Goal: Task Accomplishment & Management: Manage account settings

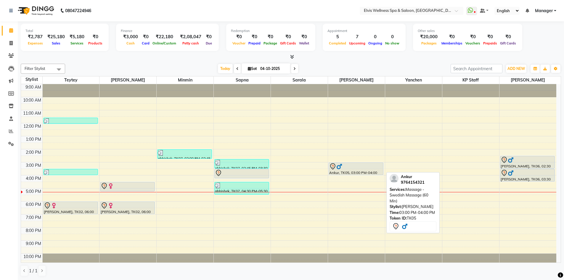
click at [350, 168] on div at bounding box center [356, 166] width 54 height 7
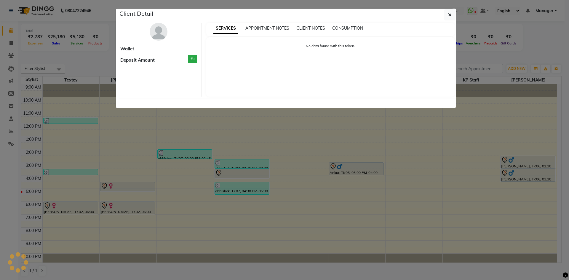
select select "7"
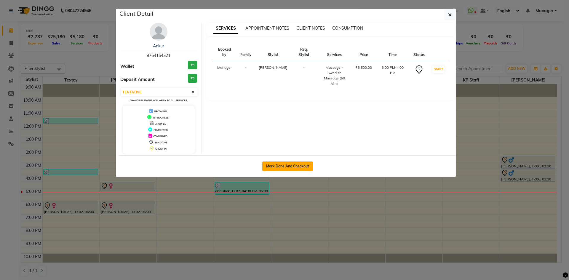
click at [297, 166] on button "Mark Done And Checkout" at bounding box center [287, 165] width 51 height 9
select select "service"
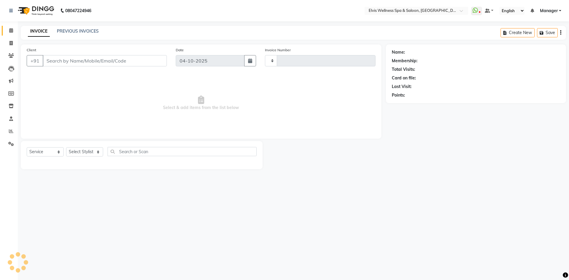
type input "1908"
select select "6269"
type input "9764154321"
select select "70667"
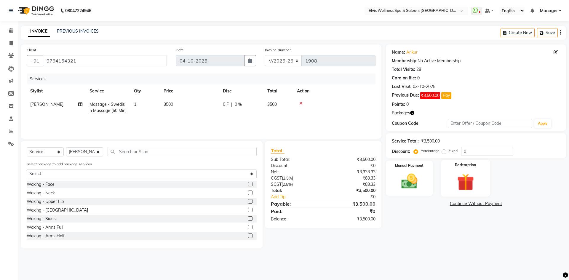
click at [464, 181] on img at bounding box center [465, 181] width 28 height 21
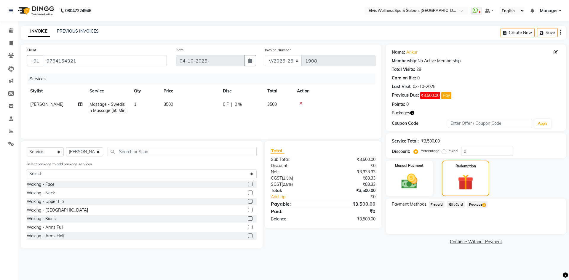
click at [477, 205] on span "Package 3" at bounding box center [477, 204] width 20 height 7
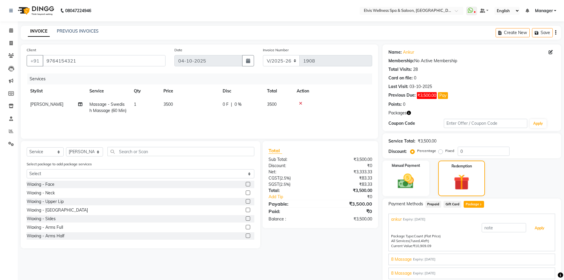
click at [539, 230] on button "Apply" at bounding box center [539, 228] width 25 height 10
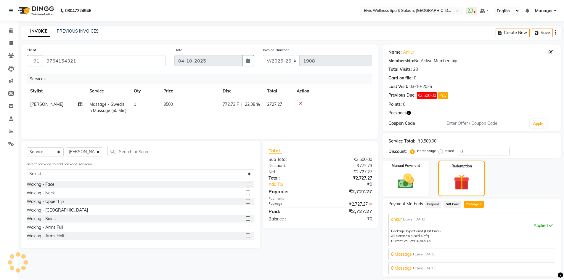
scroll to position [45, 0]
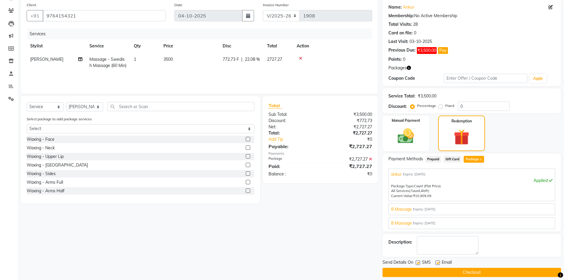
click at [485, 272] on button "Checkout" at bounding box center [472, 272] width 179 height 9
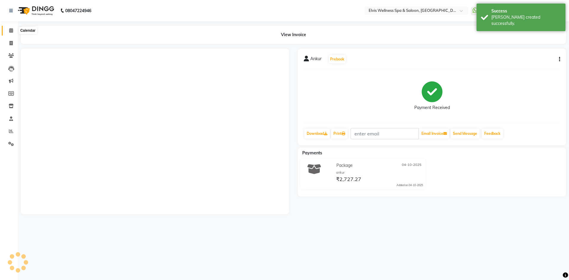
click at [15, 31] on span at bounding box center [11, 30] width 10 height 7
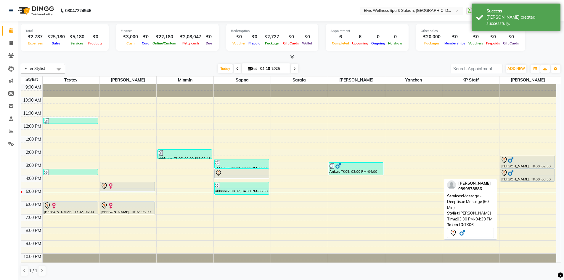
click at [517, 164] on div "[PERSON_NAME], TK06, 02:30 PM-03:30 PM, Massage - Deeptisue Massage (60 Min) [P…" at bounding box center [528, 175] width 57 height 182
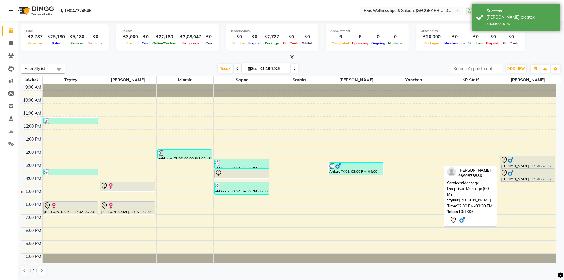
click at [522, 160] on div at bounding box center [528, 159] width 54 height 7
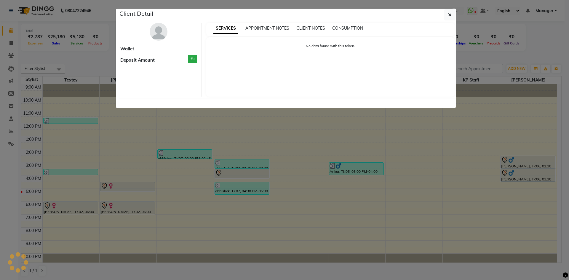
select select "7"
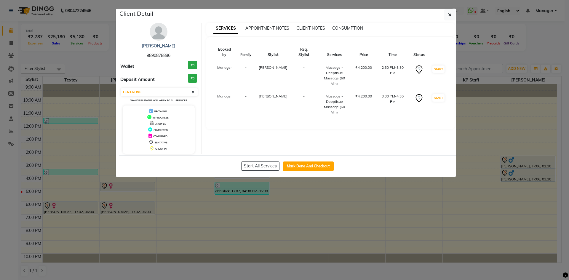
click at [158, 41] on div "[PERSON_NAME] 9890878886 Wallet ₹0 Deposit Amount ₹0 Select IN SERVICE CONFIRME…" at bounding box center [159, 88] width 86 height 131
click at [152, 34] on img at bounding box center [159, 32] width 18 height 18
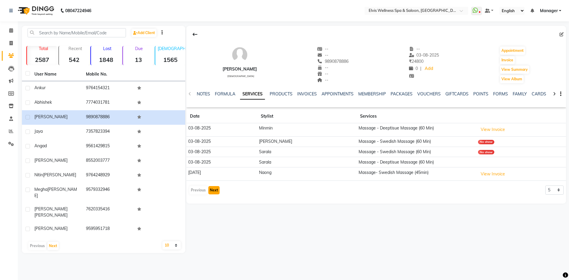
click at [217, 189] on button "Next" at bounding box center [213, 190] width 11 height 8
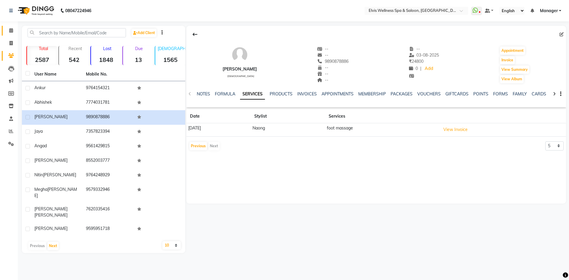
click at [12, 27] on link "Calendar" at bounding box center [9, 31] width 14 height 10
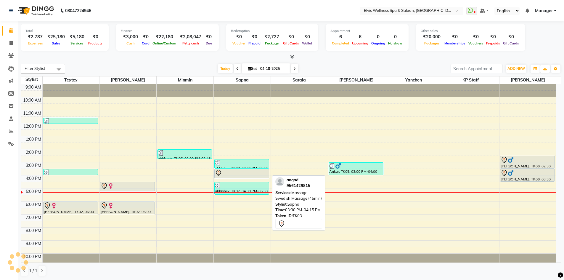
click at [229, 173] on div at bounding box center [242, 172] width 54 height 7
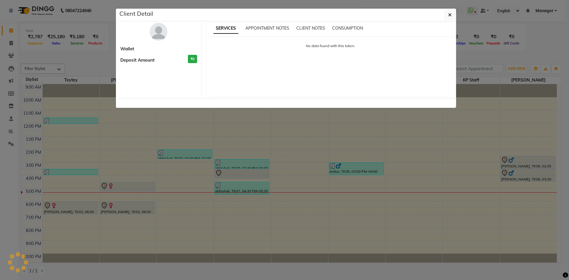
select select "7"
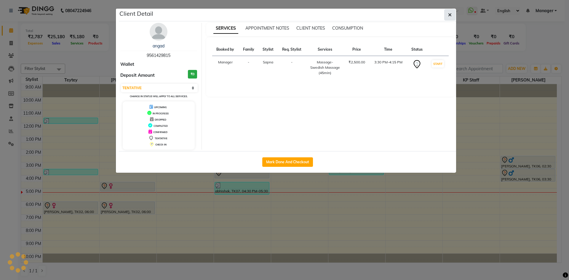
click at [447, 12] on button "button" at bounding box center [449, 14] width 11 height 11
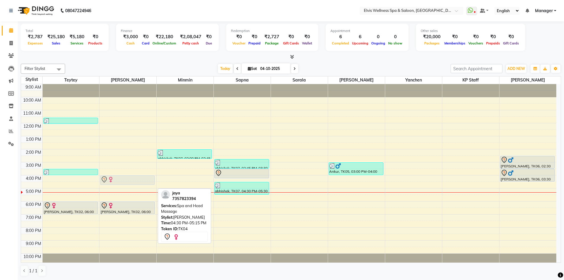
drag, startPoint x: 119, startPoint y: 187, endPoint x: 123, endPoint y: 183, distance: 5.7
click at [123, 183] on div "jaya, TK04, 04:30 PM-05:15 PM, Spa and Head Massage [PERSON_NAME], TK02, 06:00 …" at bounding box center [127, 175] width 57 height 182
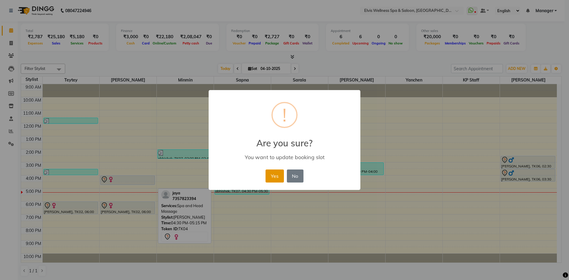
click at [274, 174] on button "Yes" at bounding box center [274, 175] width 18 height 13
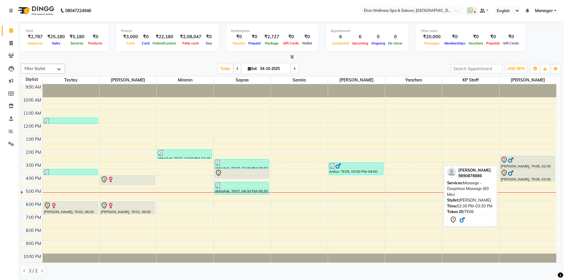
click at [512, 161] on img at bounding box center [511, 160] width 6 height 6
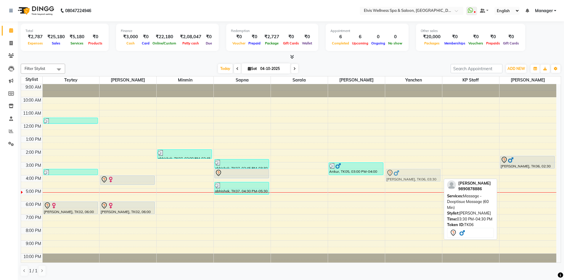
drag, startPoint x: 517, startPoint y: 177, endPoint x: 423, endPoint y: 179, distance: 93.3
click at [423, 179] on tr "[PERSON_NAME], TK01, 11:35 AM-12:05 PM, Threading - Eye Brows,Threading - Upper…" at bounding box center [288, 175] width 535 height 182
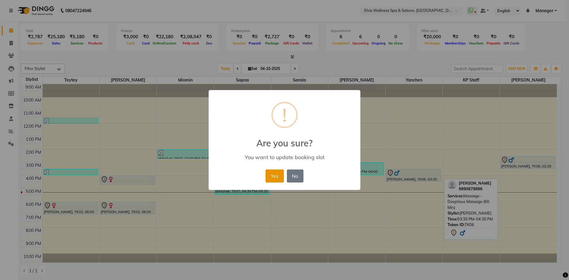
click at [271, 176] on button "Yes" at bounding box center [274, 175] width 18 height 13
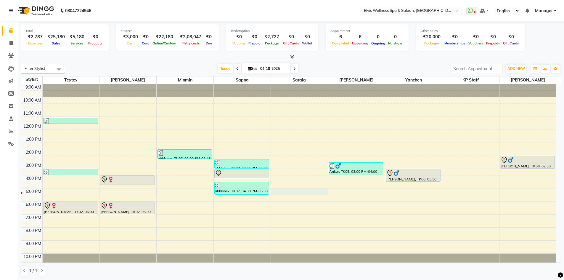
click at [281, 195] on div "9:00 AM 10:00 AM 11:00 AM 12:00 PM 1:00 PM 2:00 PM 3:00 PM 4:00 PM 5:00 PM 6:00…" at bounding box center [288, 175] width 535 height 182
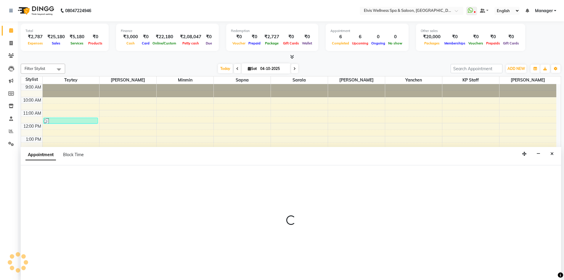
scroll to position [0, 0]
select select "71671"
select select "1020"
select select "tentative"
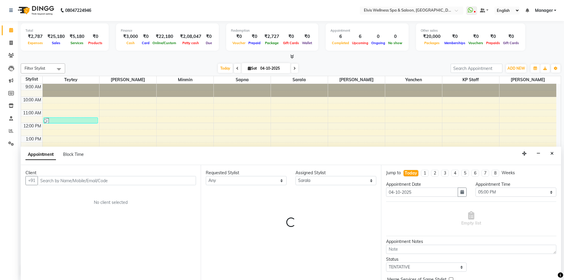
click at [58, 177] on input "text" at bounding box center [117, 180] width 158 height 9
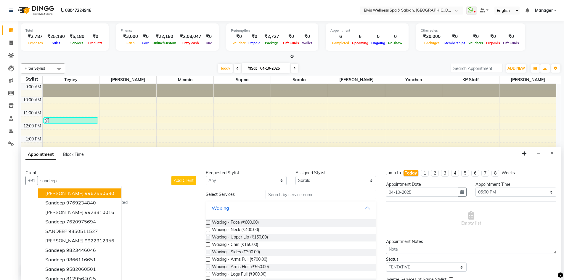
type input "sandeep"
click at [177, 180] on span "Add Client" at bounding box center [184, 180] width 20 height 5
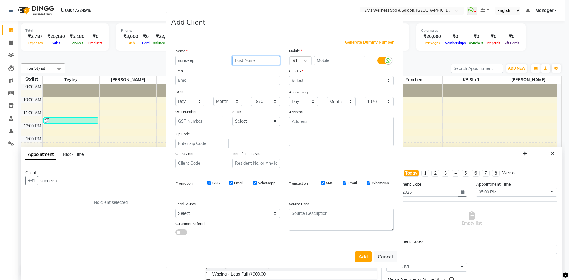
click at [261, 63] on input "text" at bounding box center [256, 60] width 48 height 9
click at [370, 40] on span "Generate Dummy Number" at bounding box center [369, 42] width 49 height 6
click at [369, 42] on span "Generate Dummy Number" at bounding box center [369, 42] width 49 height 6
click at [369, 44] on span "Generate Dummy Number" at bounding box center [369, 42] width 49 height 6
click at [370, 43] on span "Generate Dummy Number" at bounding box center [369, 42] width 49 height 6
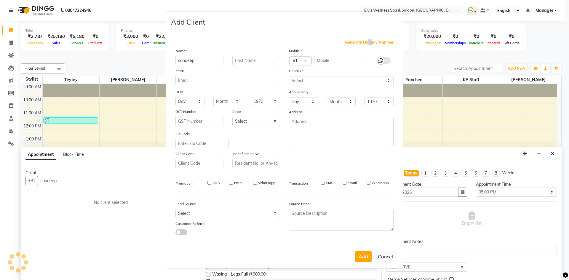
type input "1272000000530"
checkbox input "false"
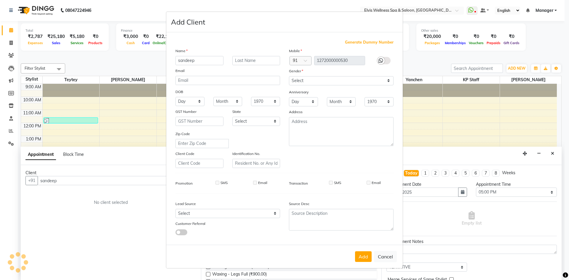
click at [383, 42] on span "Generate Dummy Number" at bounding box center [369, 42] width 49 height 6
click at [363, 255] on button "Add" at bounding box center [363, 256] width 17 height 11
click at [303, 75] on div "Gender" at bounding box center [293, 72] width 19 height 8
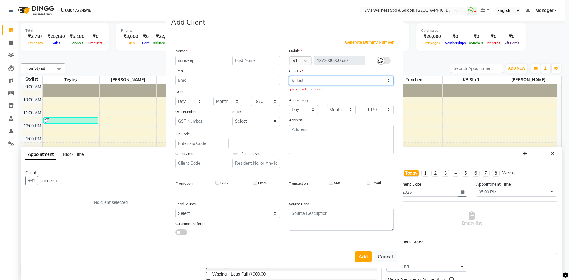
click at [301, 79] on select "Select [DEMOGRAPHIC_DATA] [DEMOGRAPHIC_DATA] Other Prefer Not To Say" at bounding box center [341, 80] width 105 height 9
select select "[DEMOGRAPHIC_DATA]"
click at [289, 76] on select "Select [DEMOGRAPHIC_DATA] [DEMOGRAPHIC_DATA] Other Prefer Not To Say" at bounding box center [341, 80] width 105 height 9
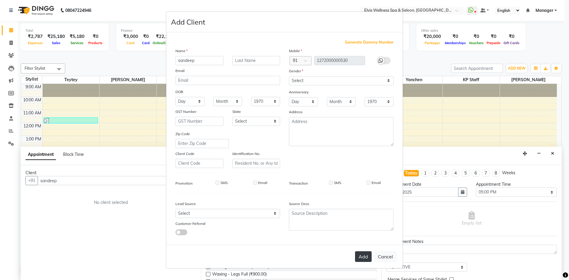
click at [364, 253] on button "Add" at bounding box center [363, 256] width 17 height 11
type input "1272000000530"
select select
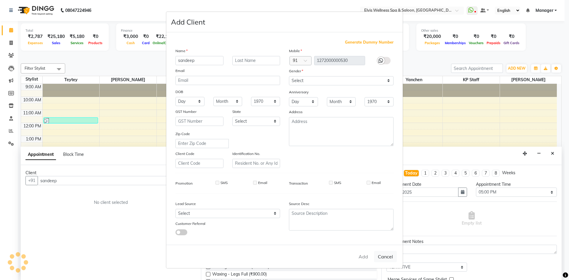
select select
checkbox input "false"
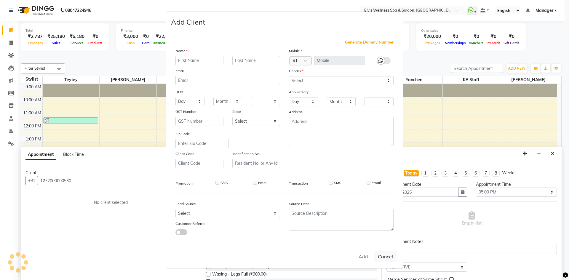
checkbox input "false"
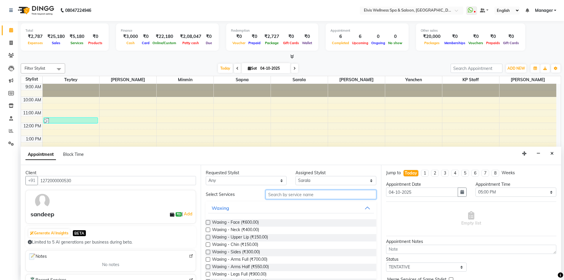
click at [277, 190] on input "text" at bounding box center [321, 194] width 111 height 9
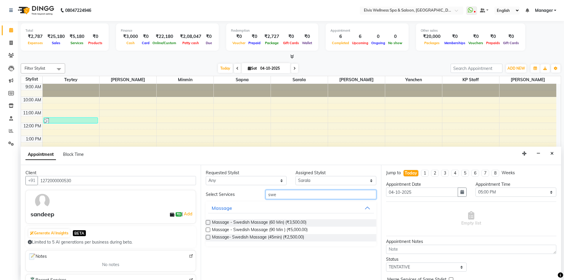
type input "swe"
click at [206, 238] on label at bounding box center [208, 237] width 4 height 4
click at [206, 238] on input "checkbox" at bounding box center [208, 238] width 4 height 4
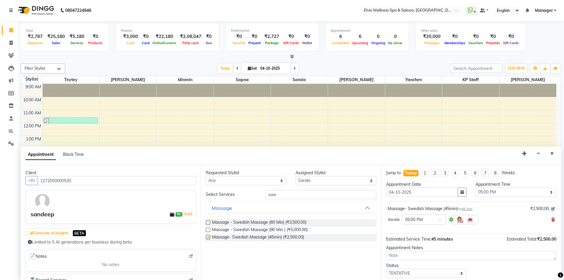
checkbox input "false"
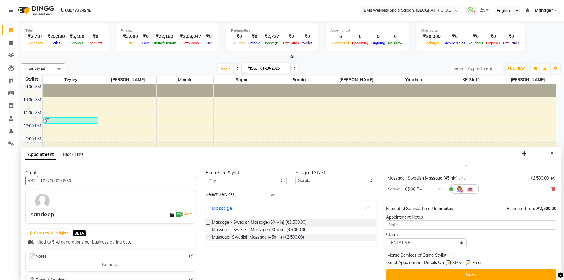
scroll to position [35, 0]
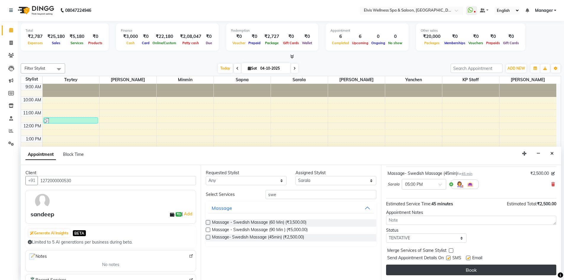
click at [462, 269] on button "Book" at bounding box center [471, 269] width 170 height 11
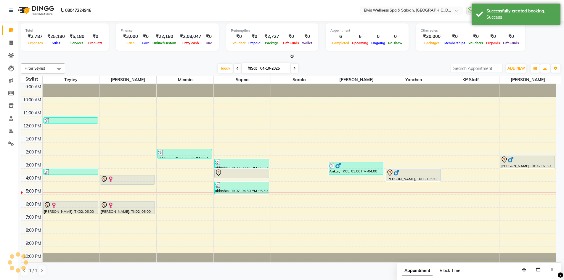
scroll to position [0, 0]
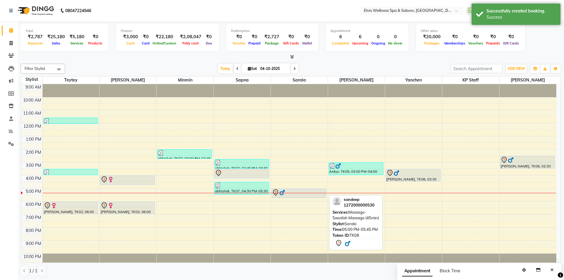
click at [296, 193] on div at bounding box center [299, 193] width 57 height 0
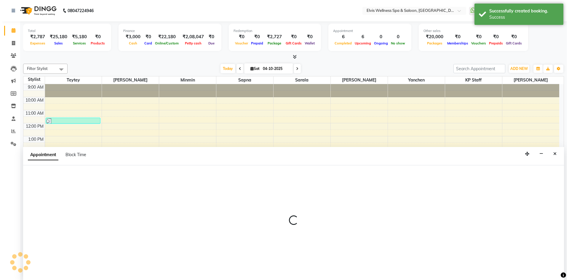
scroll to position [0, 0]
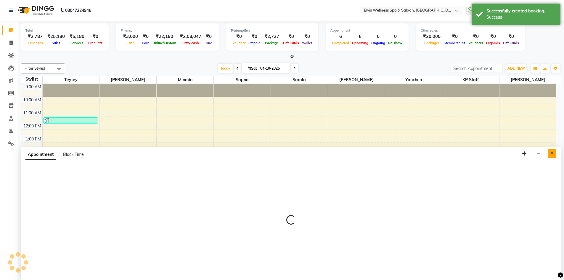
select select "71671"
select select "1020"
select select "tentative"
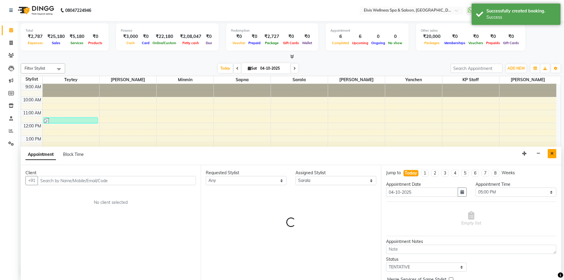
click at [551, 150] on button "Close" at bounding box center [552, 153] width 9 height 9
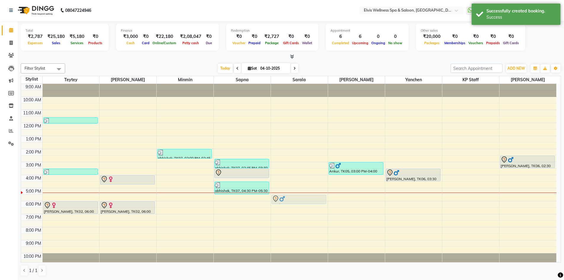
drag, startPoint x: 287, startPoint y: 191, endPoint x: 287, endPoint y: 195, distance: 3.9
click at [287, 195] on div "sandeep, TK08, 05:00 PM-05:45 PM, Massage- Swedish Massage (45min) sandeep, TK0…" at bounding box center [299, 175] width 57 height 182
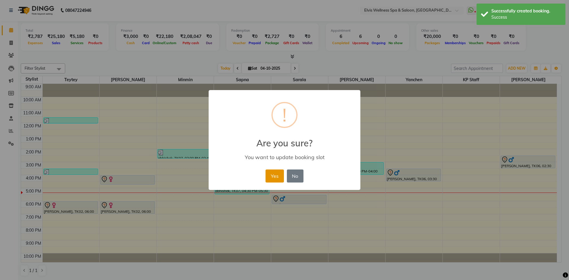
click at [273, 176] on button "Yes" at bounding box center [274, 175] width 18 height 13
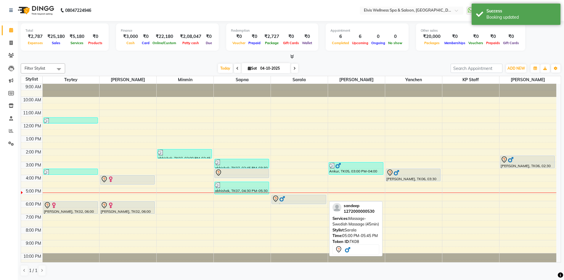
click at [278, 201] on icon at bounding box center [275, 198] width 7 height 7
click at [283, 198] on img at bounding box center [282, 199] width 6 height 6
select select "7"
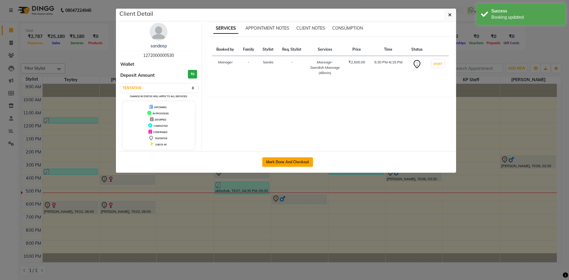
click at [290, 161] on button "Mark Done And Checkout" at bounding box center [287, 161] width 51 height 9
select select "service"
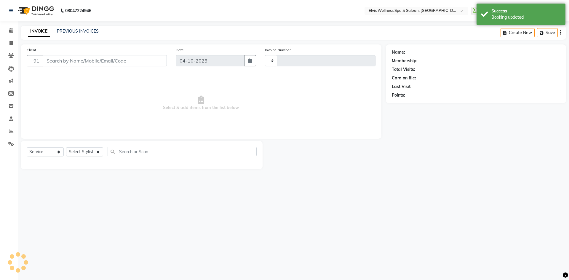
type input "1909"
select select "6269"
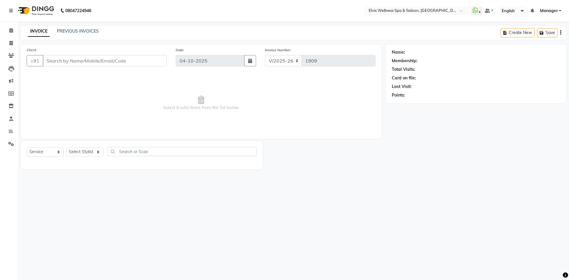
type input "1272000000530"
select select "71671"
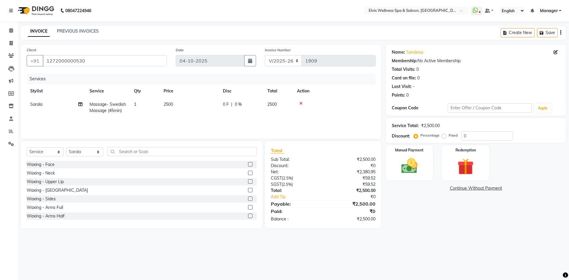
click at [184, 99] on td "2500" at bounding box center [189, 108] width 59 height 20
select select "71671"
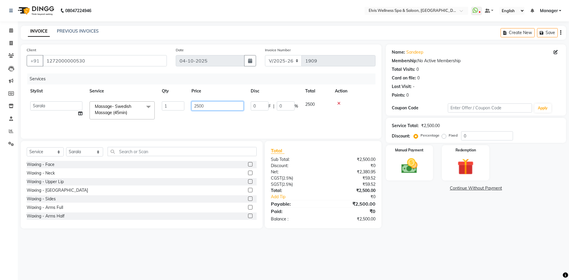
drag, startPoint x: 209, startPoint y: 103, endPoint x: 161, endPoint y: 96, distance: 48.2
click at [162, 96] on table "Stylist Service Qty Price Disc Total Action [PERSON_NAME] [PERSON_NAME] Staff K…" at bounding box center [201, 103] width 349 height 38
type input "2000"
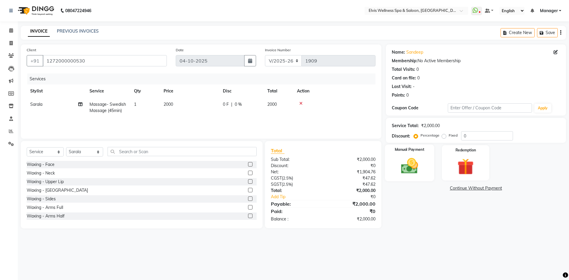
click at [410, 170] on img at bounding box center [409, 166] width 28 height 20
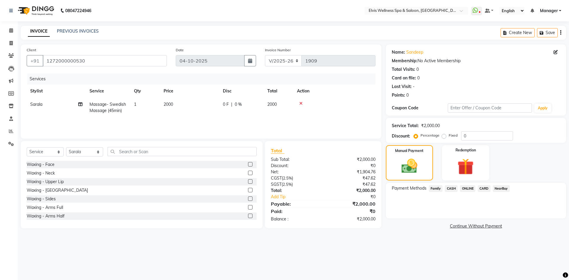
click at [465, 191] on span "ONLINE" at bounding box center [467, 188] width 15 height 7
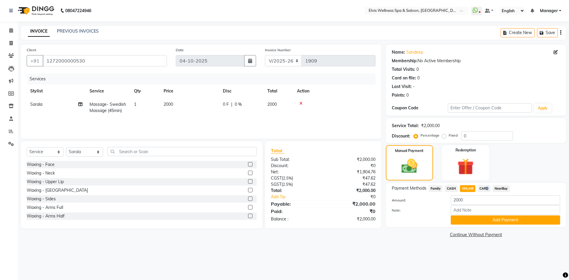
click at [484, 187] on span "CARD" at bounding box center [483, 188] width 13 height 7
click at [496, 221] on button "Add Payment" at bounding box center [504, 219] width 109 height 9
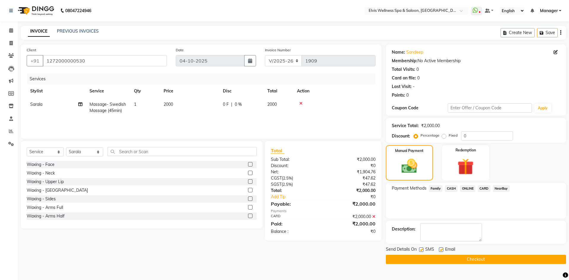
click at [499, 249] on div "Send Details On SMS Email" at bounding box center [476, 249] width 180 height 7
click at [496, 256] on button "Checkout" at bounding box center [476, 259] width 180 height 9
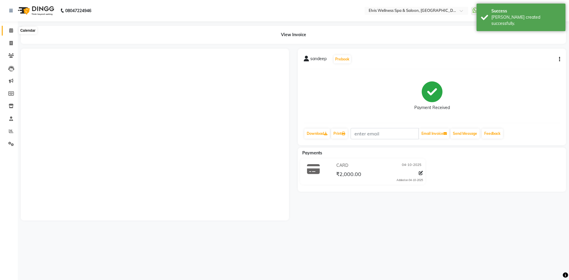
click at [14, 32] on span at bounding box center [11, 30] width 10 height 7
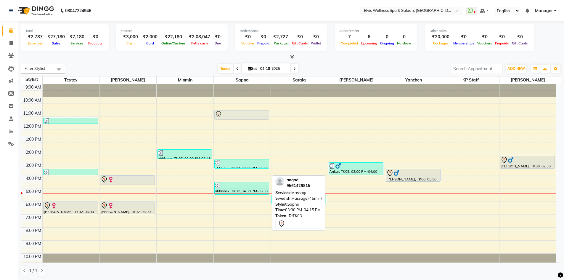
drag, startPoint x: 242, startPoint y: 172, endPoint x: 243, endPoint y: 114, distance: 58.0
click at [243, 114] on div "abhishek, TK07, 02:45 PM-03:30 PM, head massage [PERSON_NAME], TK03, 03:30 PM-0…" at bounding box center [242, 175] width 57 height 182
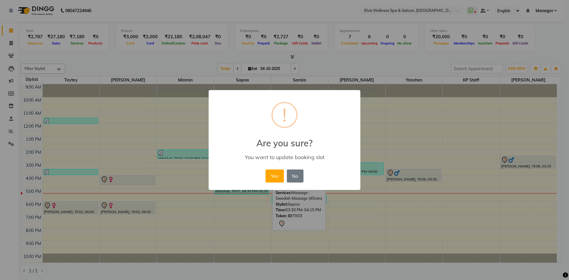
click at [272, 183] on div "Yes No No" at bounding box center [284, 176] width 41 height 16
click at [270, 175] on button "Yes" at bounding box center [274, 175] width 18 height 13
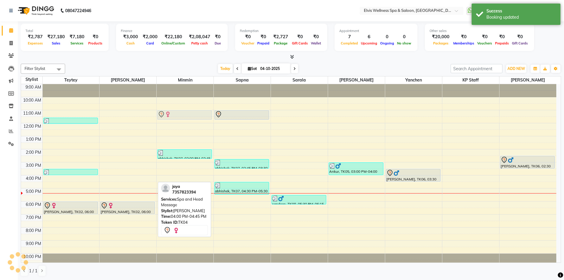
drag, startPoint x: 123, startPoint y: 180, endPoint x: 179, endPoint y: 115, distance: 85.9
click at [179, 115] on tr "[PERSON_NAME], TK01, 11:35 AM-12:05 PM, Threading - Eye Brows,Threading - Upper…" at bounding box center [288, 175] width 535 height 182
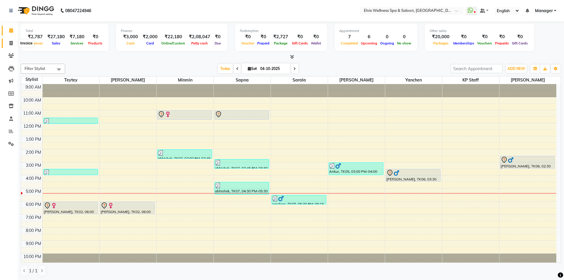
click at [13, 43] on span at bounding box center [11, 43] width 10 height 7
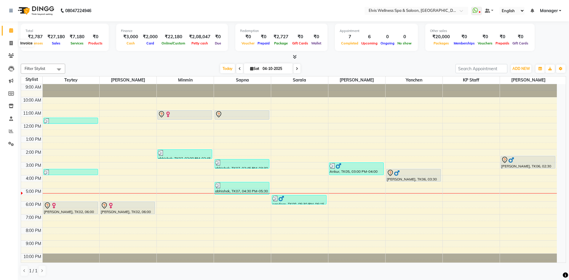
select select "6269"
select select "service"
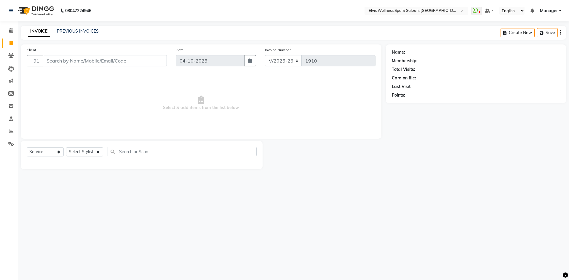
click at [72, 58] on input "Client" at bounding box center [105, 60] width 124 height 11
click at [73, 62] on input "Client" at bounding box center [105, 60] width 124 height 11
type input "9910121626"
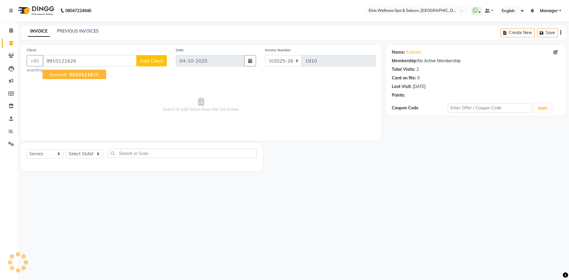
click at [79, 75] on span "99101216" at bounding box center [81, 74] width 24 height 6
click at [413, 52] on link "Kashish" at bounding box center [413, 52] width 15 height 6
click at [12, 32] on icon at bounding box center [11, 30] width 4 height 4
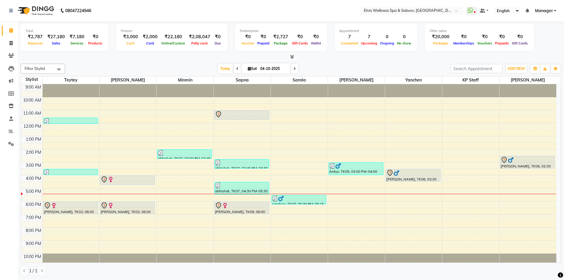
click at [292, 57] on icon at bounding box center [292, 56] width 4 height 4
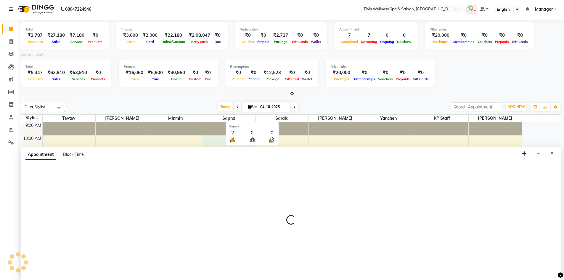
scroll to position [1, 0]
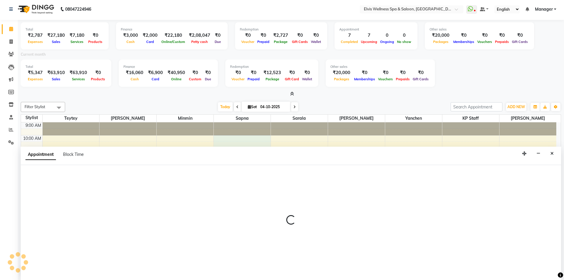
select select "71682"
select select "600"
select select "tentative"
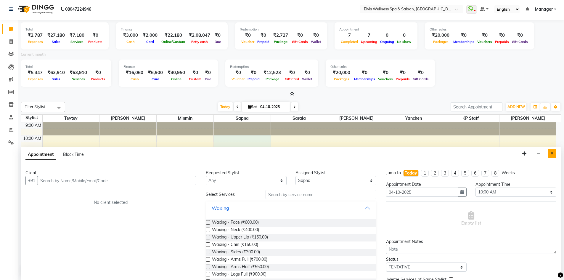
click at [553, 156] on button "Close" at bounding box center [552, 153] width 9 height 9
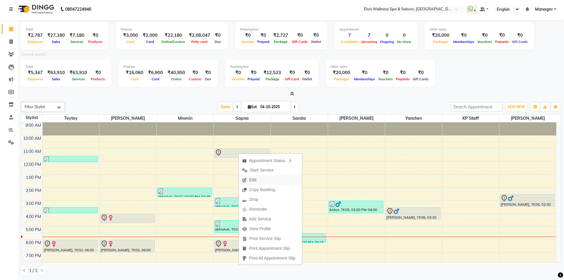
click at [254, 177] on span "Edit" at bounding box center [252, 180] width 7 height 6
select select "tentative"
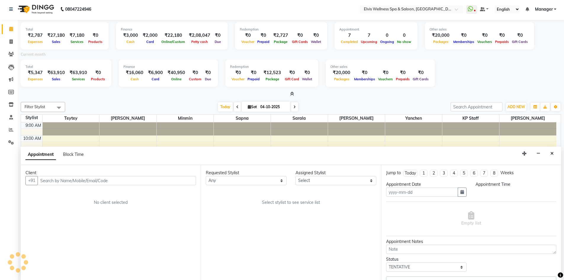
type input "04-10-2025"
select select "660"
select select "71682"
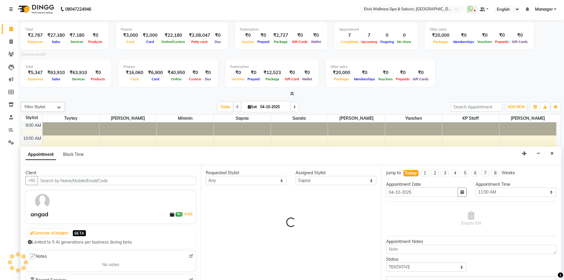
scroll to position [42, 0]
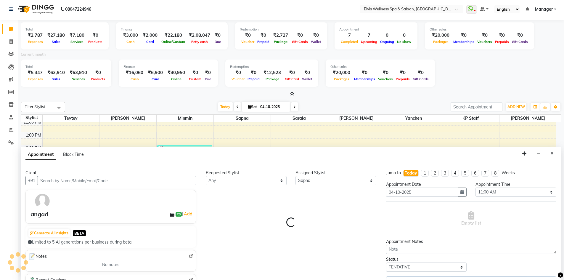
select select "3079"
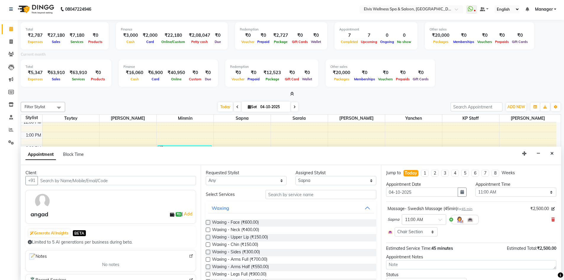
click at [103, 180] on input "text" at bounding box center [117, 180] width 158 height 9
click at [96, 180] on input "text" at bounding box center [117, 180] width 158 height 9
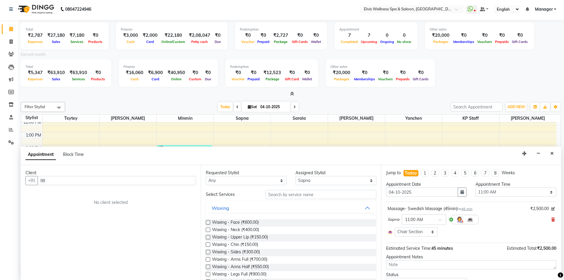
type input "9"
type input "851475857"
click at [196, 182] on button "Add Client" at bounding box center [183, 180] width 25 height 9
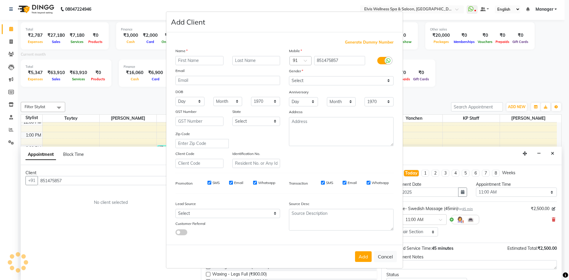
click at [208, 60] on input "text" at bounding box center [199, 60] width 48 height 9
click at [316, 60] on input "851475857" at bounding box center [339, 60] width 51 height 9
type input "8851475857"
click at [208, 60] on input "text" at bounding box center [199, 60] width 48 height 9
type input "akshay"
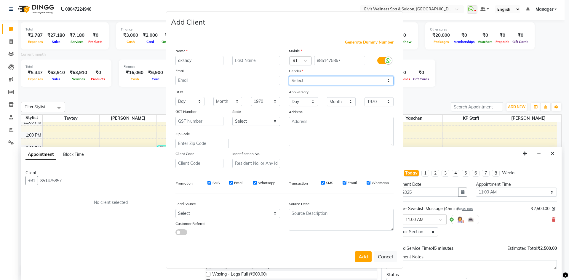
click at [318, 85] on select "Select [DEMOGRAPHIC_DATA] [DEMOGRAPHIC_DATA] Other Prefer Not To Say" at bounding box center [341, 80] width 105 height 9
select select "[DEMOGRAPHIC_DATA]"
click at [289, 76] on select "Select [DEMOGRAPHIC_DATA] [DEMOGRAPHIC_DATA] Other Prefer Not To Say" at bounding box center [341, 80] width 105 height 9
click at [365, 256] on button "Add" at bounding box center [363, 256] width 17 height 11
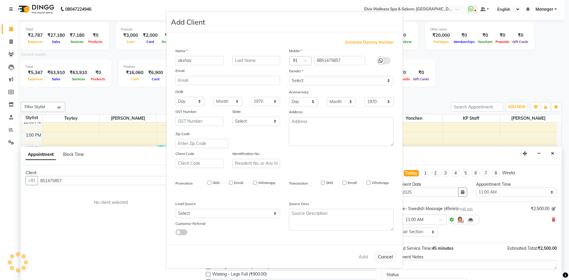
type input "8851475857"
select select
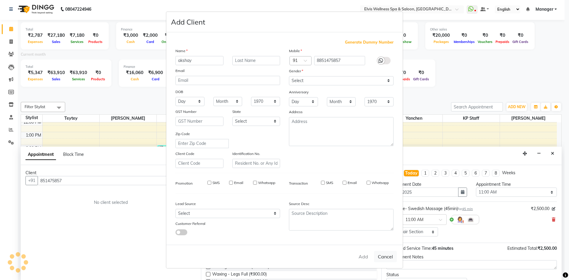
select select
checkbox input "false"
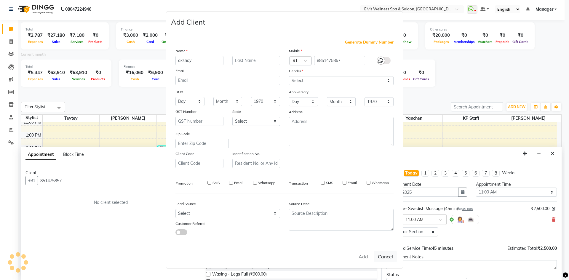
checkbox input "false"
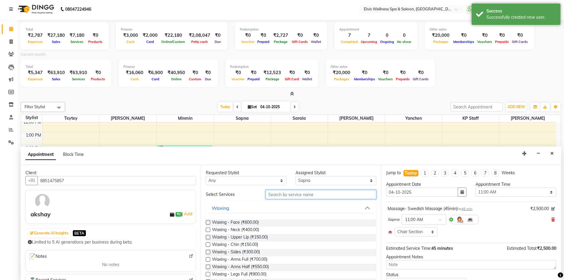
click at [288, 192] on input "text" at bounding box center [321, 194] width 111 height 9
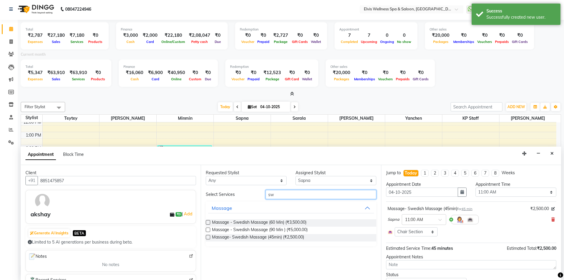
type input "s"
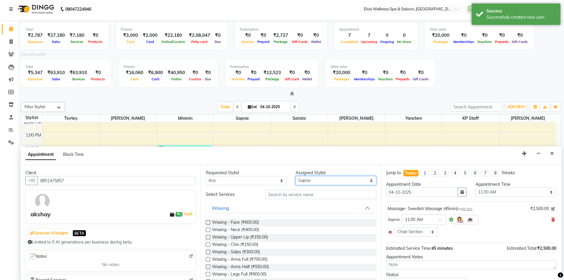
click at [316, 178] on select "Select KP Staff Minmin [PERSON_NAME] [PERSON_NAME] [PERSON_NAME]" at bounding box center [336, 180] width 81 height 9
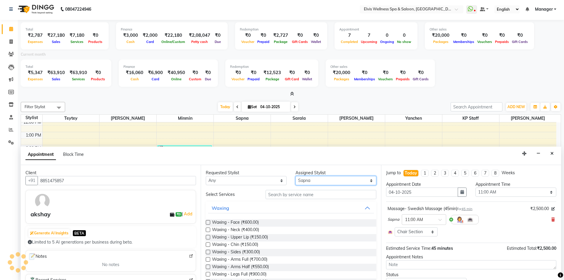
select select "46975"
click at [296, 176] on select "Select KP Staff Minmin [PERSON_NAME] [PERSON_NAME] [PERSON_NAME]" at bounding box center [336, 180] width 81 height 9
click at [287, 195] on input "text" at bounding box center [321, 194] width 111 height 9
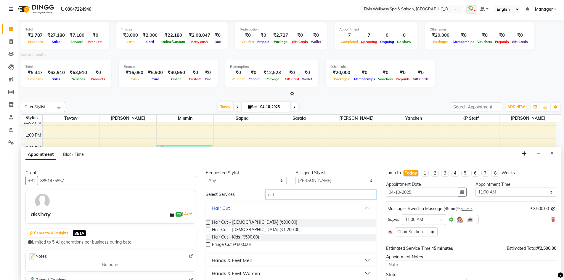
type input "cut"
click at [208, 221] on label at bounding box center [208, 222] width 4 height 4
click at [208, 221] on input "checkbox" at bounding box center [208, 223] width 4 height 4
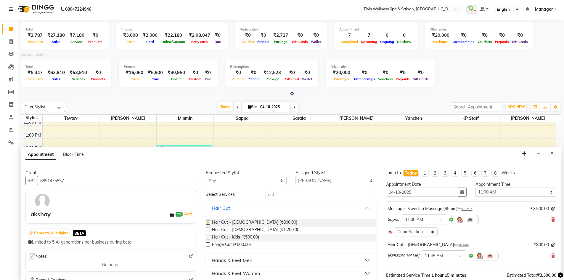
checkbox input "false"
click at [551, 217] on icon at bounding box center [553, 219] width 4 height 4
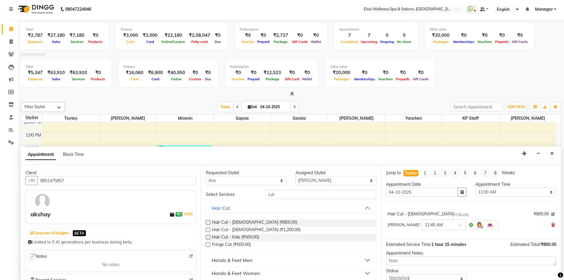
scroll to position [23, 0]
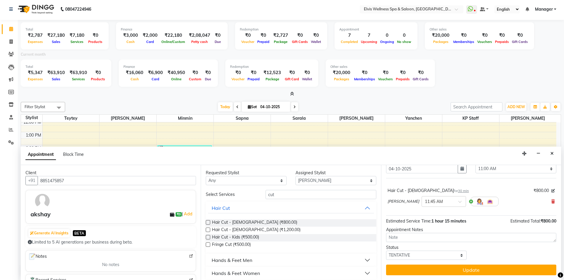
click at [484, 277] on div "Jump to [DATE] 1 2 3 4 5 6 7 8 Weeks Appointment Date [DATE] Appointment Time S…" at bounding box center [471, 222] width 180 height 115
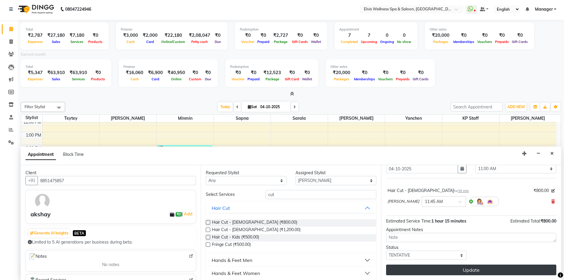
click at [468, 274] on button "Update" at bounding box center [471, 269] width 170 height 11
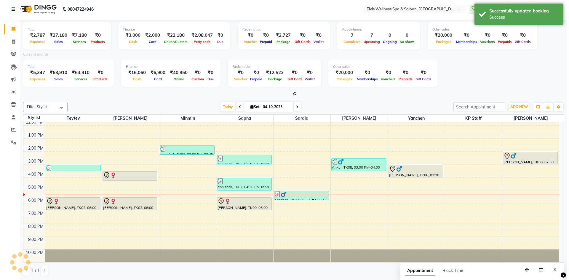
scroll to position [0, 0]
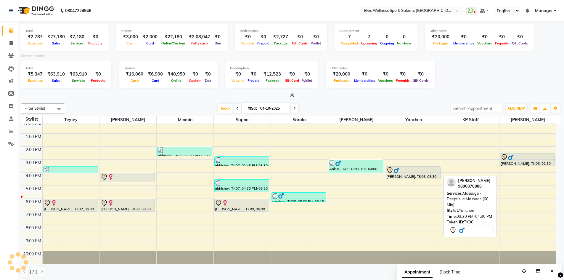
click at [418, 171] on div at bounding box center [413, 170] width 54 height 7
select select "7"
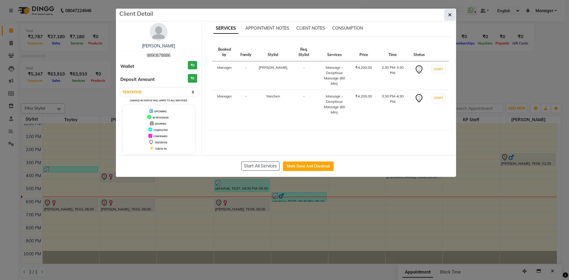
click at [452, 16] on button "button" at bounding box center [449, 14] width 11 height 11
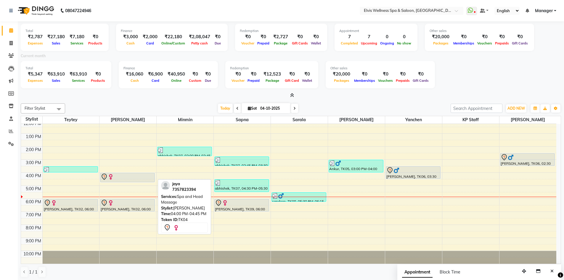
click at [121, 178] on div at bounding box center [128, 176] width 54 height 7
select select "7"
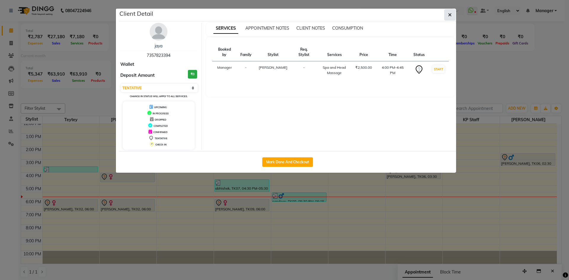
drag, startPoint x: 452, startPoint y: 16, endPoint x: 449, endPoint y: 35, distance: 19.7
click at [452, 16] on button "button" at bounding box center [449, 14] width 11 height 11
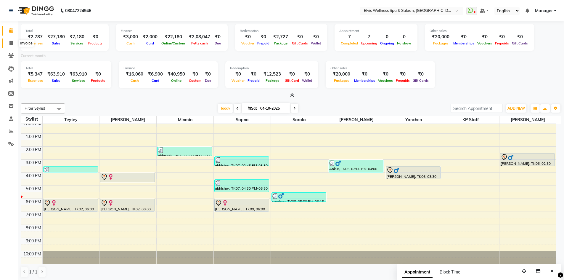
click at [7, 41] on span at bounding box center [11, 43] width 10 height 7
select select "service"
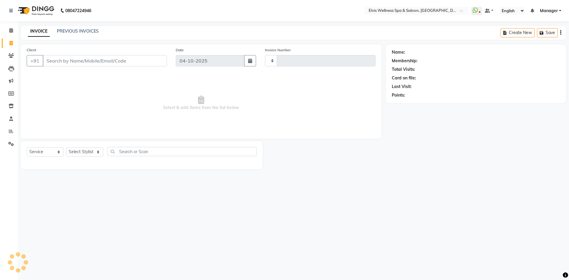
type input "1910"
select select "6269"
click at [86, 32] on link "PREVIOUS INVOICES" at bounding box center [78, 30] width 42 height 5
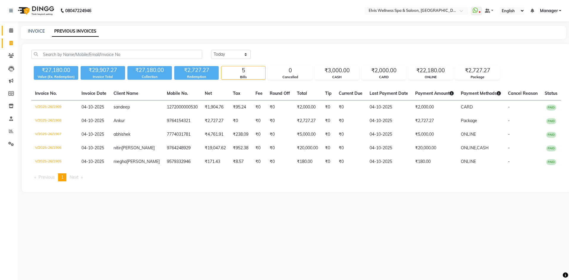
click at [14, 34] on link "Calendar" at bounding box center [9, 31] width 14 height 10
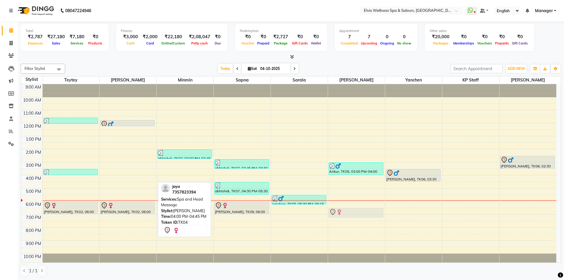
drag, startPoint x: 117, startPoint y: 180, endPoint x: 361, endPoint y: 210, distance: 245.2
click at [361, 210] on tr "[PERSON_NAME], TK01, 11:35 AM-12:05 PM, Threading - Eye Brows,Threading - Upper…" at bounding box center [288, 175] width 535 height 182
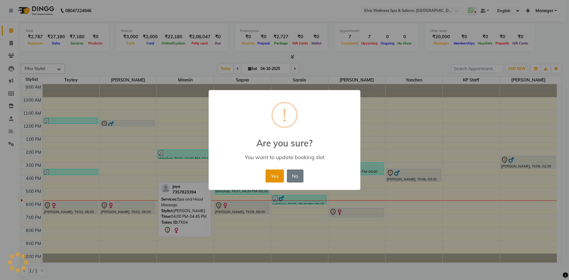
click at [271, 175] on button "Yes" at bounding box center [274, 175] width 18 height 13
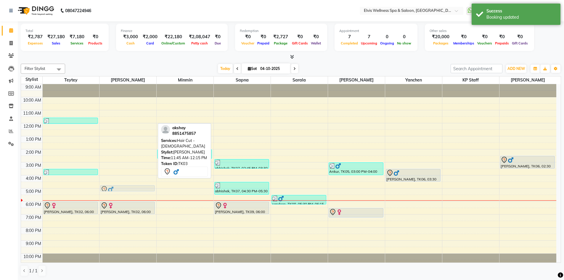
drag, startPoint x: 128, startPoint y: 123, endPoint x: 129, endPoint y: 188, distance: 64.3
click at [129, 188] on div "akshay, TK03, 11:45 AM-12:15 PM, Hair Cut - [DEMOGRAPHIC_DATA] [PERSON_NAME], T…" at bounding box center [127, 175] width 57 height 182
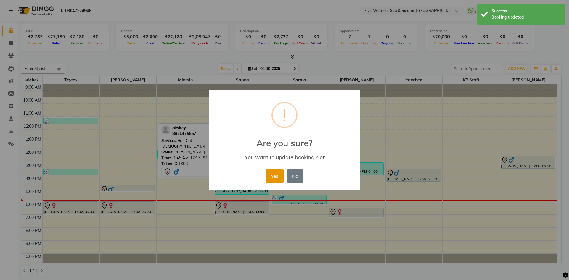
click at [275, 178] on button "Yes" at bounding box center [274, 175] width 18 height 13
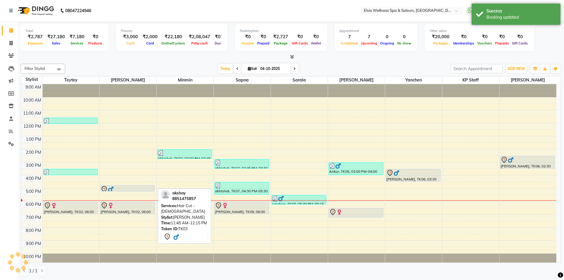
click at [120, 186] on div at bounding box center [128, 189] width 54 height 7
click at [130, 190] on div at bounding box center [127, 191] width 54 height 2
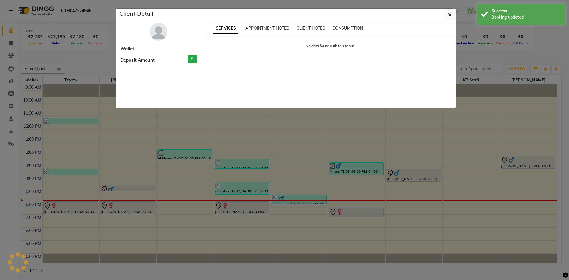
select select "7"
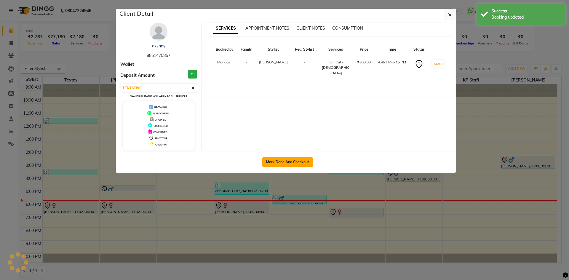
click at [282, 162] on button "Mark Done And Checkout" at bounding box center [287, 161] width 51 height 9
select select "service"
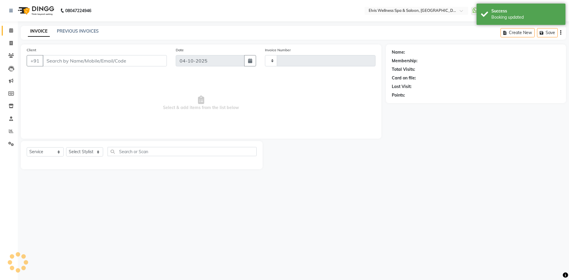
type input "1910"
select select "6269"
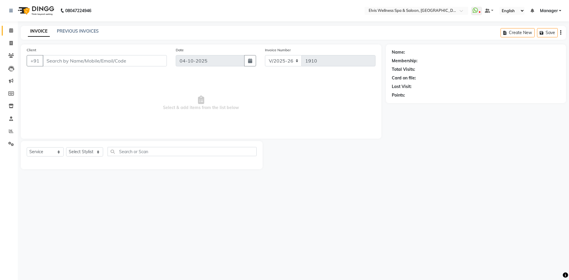
type input "8851475857"
select select "46975"
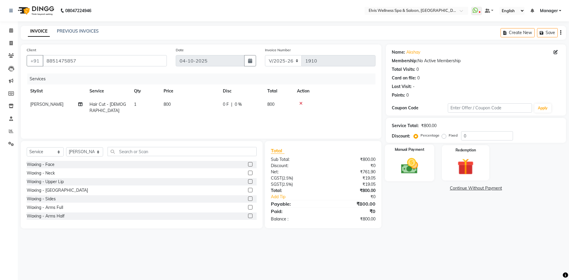
click at [411, 177] on div "Manual Payment" at bounding box center [408, 163] width 49 height 36
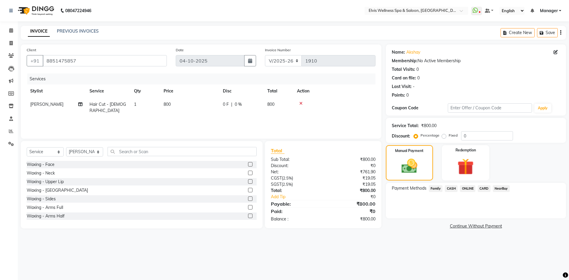
click at [480, 190] on span "CARD" at bounding box center [483, 188] width 13 height 7
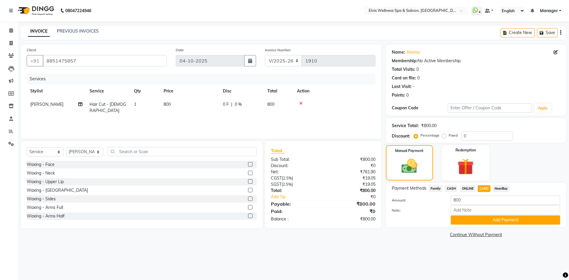
click at [472, 192] on div "ONLINE" at bounding box center [466, 189] width 18 height 8
click at [471, 191] on span "ONLINE" at bounding box center [467, 188] width 15 height 7
click at [450, 191] on span "CASH" at bounding box center [450, 188] width 13 height 7
click at [468, 189] on span "ONLINE" at bounding box center [467, 188] width 15 height 7
click at [486, 188] on span "CARD" at bounding box center [483, 188] width 13 height 7
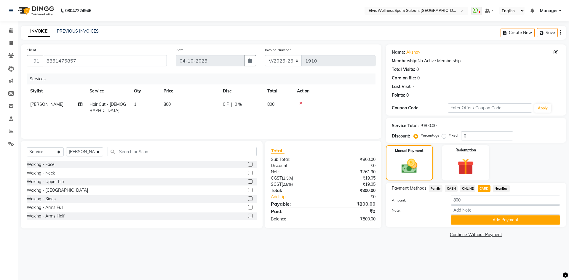
click at [491, 225] on div "Payment Methods Family CASH ONLINE CARD NearBuy Amount: 800 Note: Add Payment" at bounding box center [476, 205] width 180 height 44
click at [465, 191] on span "ONLINE" at bounding box center [467, 188] width 15 height 7
click at [487, 221] on button "Add Payment" at bounding box center [504, 219] width 109 height 9
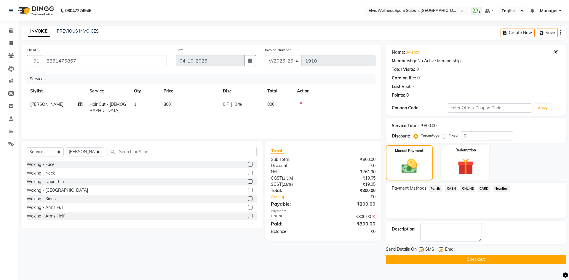
click at [469, 265] on main "INVOICE PREVIOUS INVOICES Create New Save Client [PHONE_NUMBER] Date [DATE] Inv…" at bounding box center [293, 149] width 551 height 247
click at [470, 263] on button "Checkout" at bounding box center [476, 259] width 180 height 9
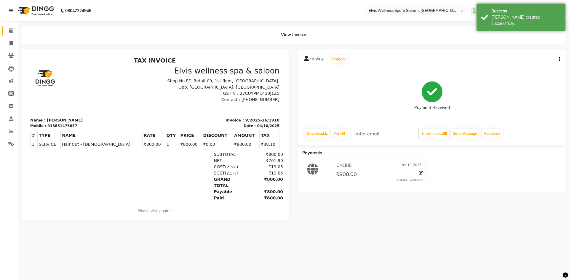
click at [13, 35] on link "Calendar" at bounding box center [9, 31] width 14 height 10
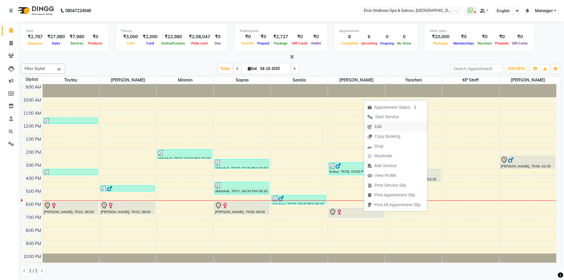
click at [382, 128] on span "Edit" at bounding box center [374, 127] width 21 height 10
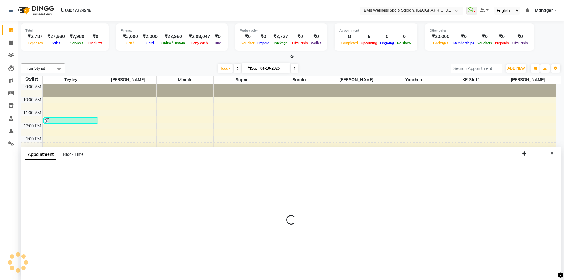
select select "tentative"
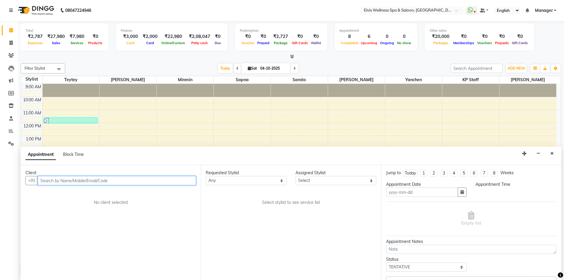
type input "04-10-2025"
select select "1110"
select select "70667"
click at [103, 181] on input "text" at bounding box center [117, 180] width 158 height 9
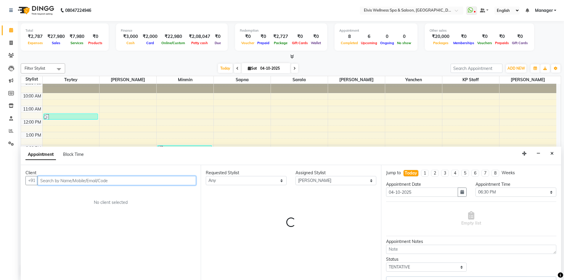
select select "3082"
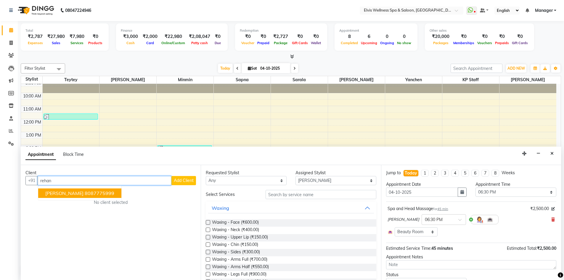
click at [55, 190] on span "[PERSON_NAME]" at bounding box center [64, 193] width 38 height 6
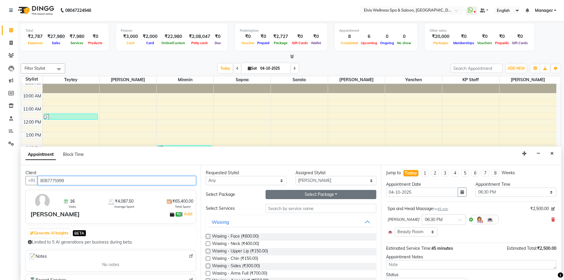
type input "8087775999"
click at [301, 195] on button "Select Package Toggle Dropdown" at bounding box center [321, 194] width 111 height 9
click at [290, 206] on li "rehan 10k" at bounding box center [289, 206] width 47 height 9
click at [299, 196] on button "rehan 10k" at bounding box center [321, 194] width 111 height 9
click at [288, 207] on li "Select package" at bounding box center [289, 206] width 47 height 9
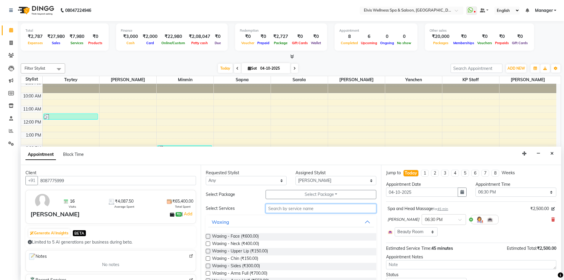
click at [282, 209] on input "text" at bounding box center [321, 208] width 111 height 9
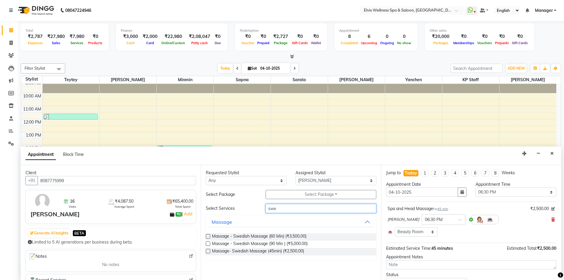
type input "swe"
click at [208, 253] on label at bounding box center [208, 251] width 4 height 4
click at [208, 253] on input "checkbox" at bounding box center [208, 252] width 4 height 4
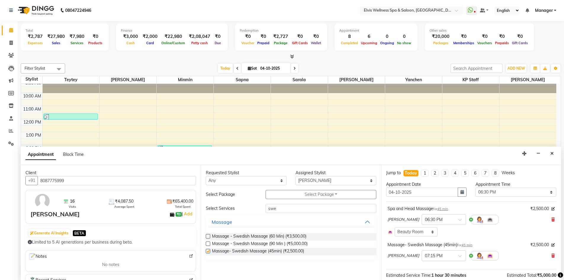
checkbox input "false"
click at [551, 254] on icon at bounding box center [553, 255] width 4 height 4
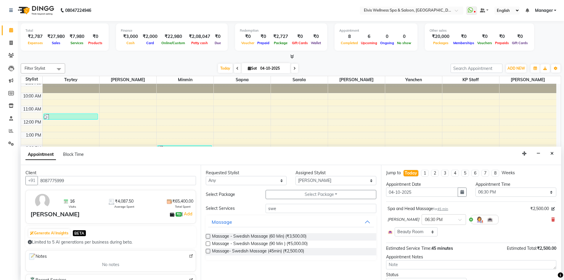
scroll to position [27, 0]
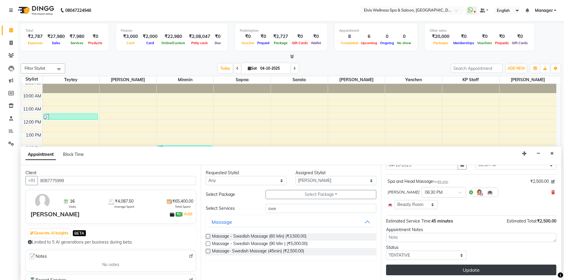
click at [486, 269] on button "Update" at bounding box center [471, 269] width 170 height 11
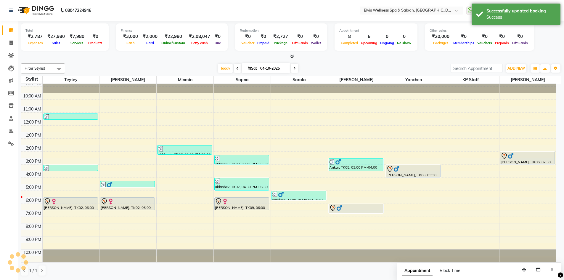
scroll to position [0, 0]
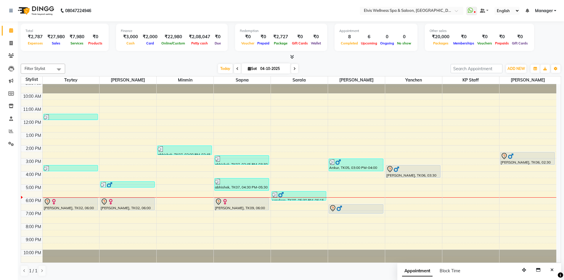
click at [392, 205] on div "9:00 AM 10:00 AM 11:00 AM 12:00 PM 1:00 PM 2:00 PM 3:00 PM 4:00 PM 5:00 PM 6:00…" at bounding box center [288, 171] width 535 height 182
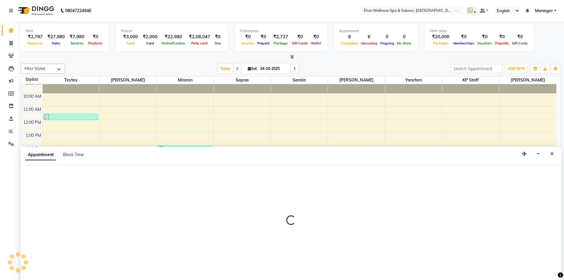
scroll to position [0, 0]
select select "46456"
select select "1110"
select select "tentative"
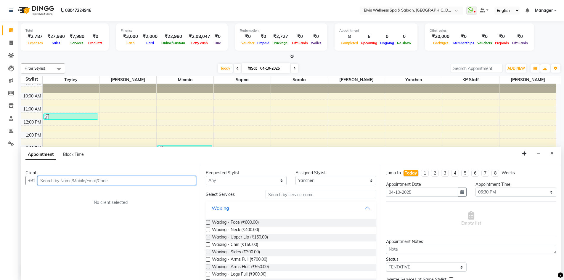
click at [78, 179] on input "text" at bounding box center [117, 180] width 158 height 9
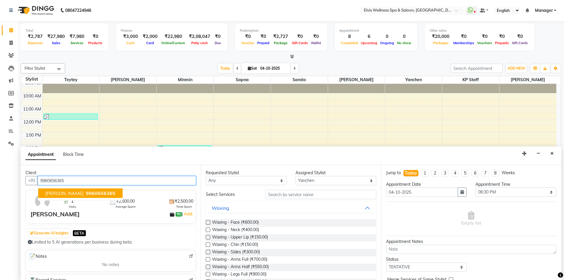
click at [94, 193] on button "[PERSON_NAME] 9960656365" at bounding box center [80, 192] width 84 height 9
type input "9960656365"
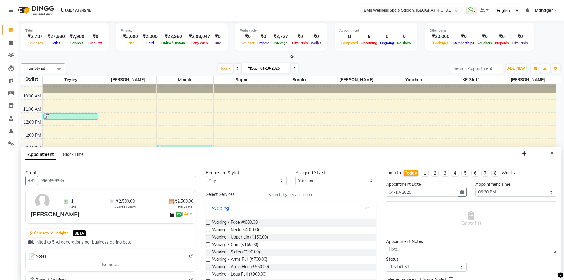
click at [41, 200] on img at bounding box center [42, 200] width 17 height 17
click at [301, 195] on input "text" at bounding box center [321, 194] width 111 height 9
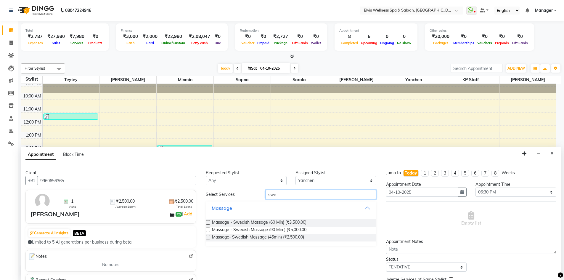
type input "swe"
click at [204, 221] on div "Requested Stylist Any KP Staff Minmin [PERSON_NAME] [PERSON_NAME] [PERSON_NAME]…" at bounding box center [291, 222] width 180 height 115
click at [206, 221] on label at bounding box center [208, 222] width 4 height 4
click at [206, 221] on input "checkbox" at bounding box center [208, 223] width 4 height 4
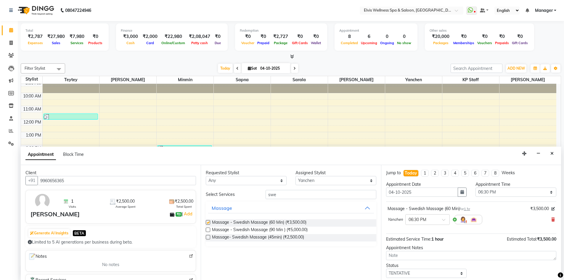
checkbox input "false"
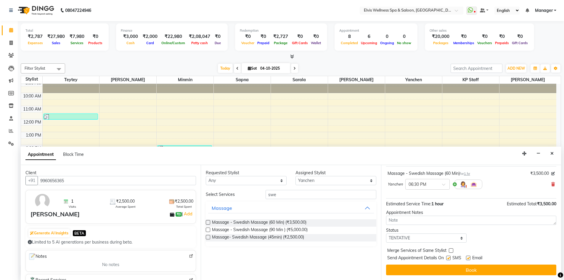
click at [500, 269] on button "Book" at bounding box center [471, 269] width 170 height 11
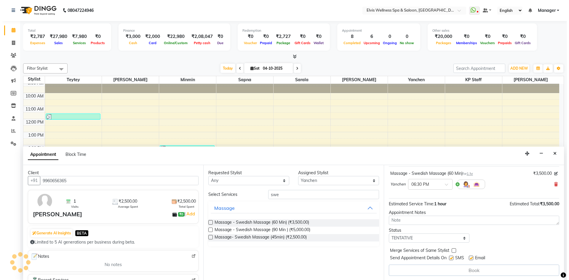
scroll to position [0, 0]
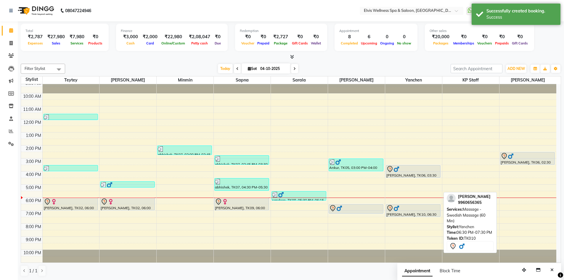
click at [404, 212] on div "[PERSON_NAME], TK10, 06:30 PM-07:30 PM, Massage - Swedish Massage (60 Min)" at bounding box center [413, 210] width 54 height 12
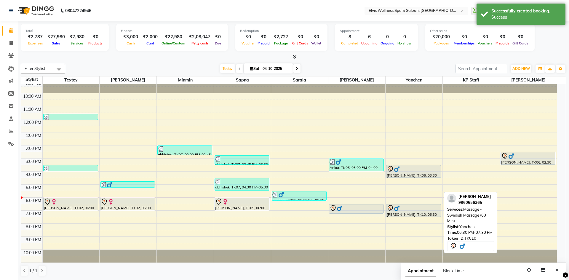
select select "7"
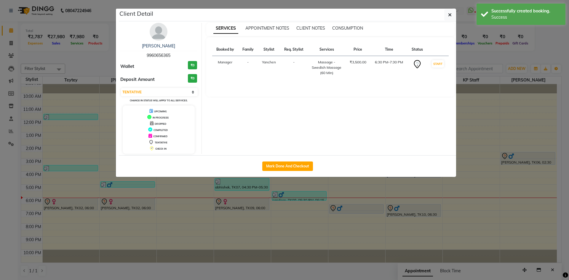
click at [159, 39] on img at bounding box center [159, 32] width 18 height 18
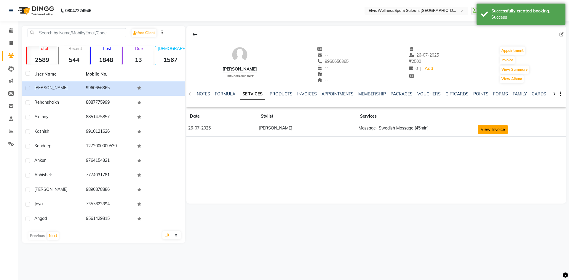
click at [484, 130] on button "View Invoice" at bounding box center [493, 129] width 30 height 9
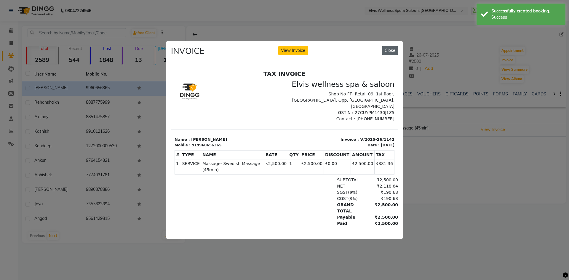
click at [390, 49] on button "Close" at bounding box center [390, 50] width 16 height 9
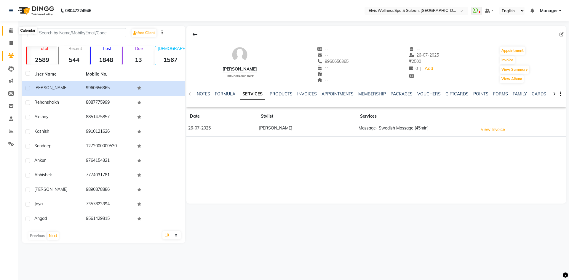
click at [12, 30] on icon at bounding box center [11, 30] width 4 height 4
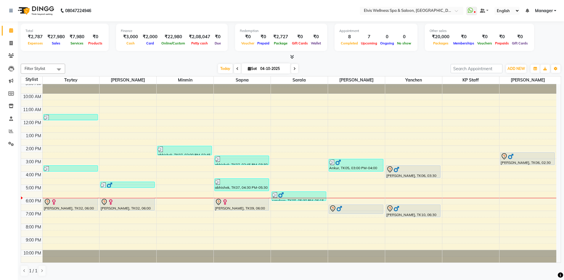
scroll to position [4, 0]
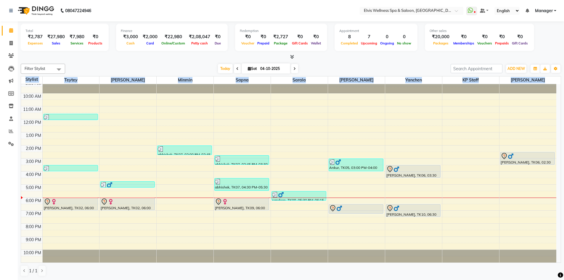
drag, startPoint x: 561, startPoint y: 182, endPoint x: 562, endPoint y: 137, distance: 45.9
click at [561, 143] on div "Total ₹2,787 Expenses ₹27,980 Sales ₹7,980 Services ₹0 Products Finance ₹3,000 …" at bounding box center [291, 150] width 546 height 259
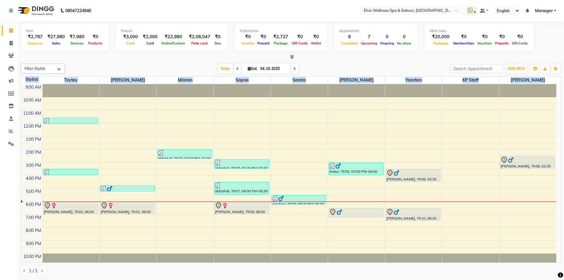
click at [515, 119] on div "9:00 AM 10:00 AM 11:00 AM 12:00 PM 1:00 PM 2:00 PM 3:00 PM 4:00 PM 5:00 PM 6:00…" at bounding box center [288, 175] width 535 height 182
select select "93583"
select select "tentative"
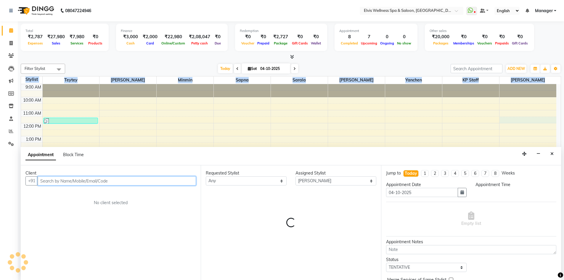
scroll to position [0, 0]
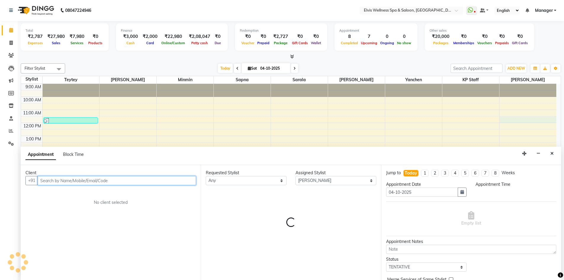
select select "690"
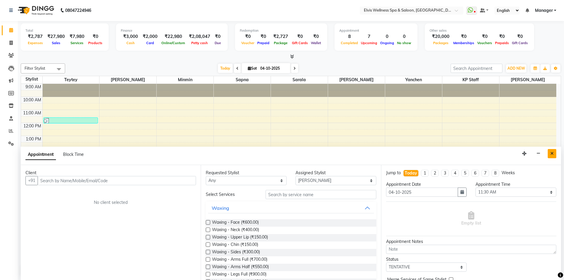
click at [555, 155] on button "Close" at bounding box center [552, 153] width 9 height 9
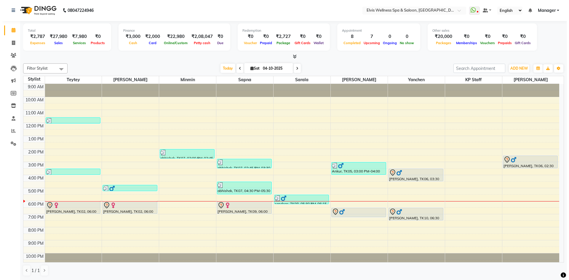
scroll to position [0, 0]
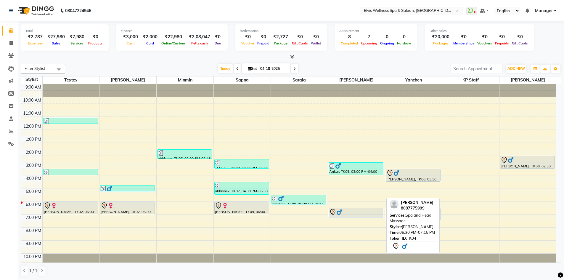
click at [349, 212] on div at bounding box center [356, 211] width 54 height 7
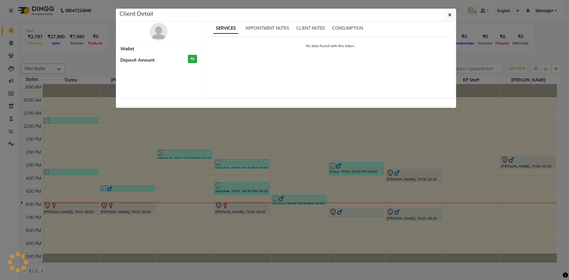
select select "7"
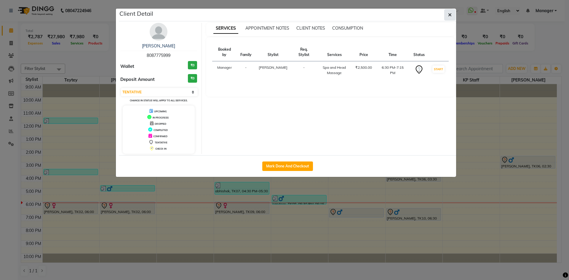
click at [449, 15] on icon "button" at bounding box center [450, 14] width 4 height 5
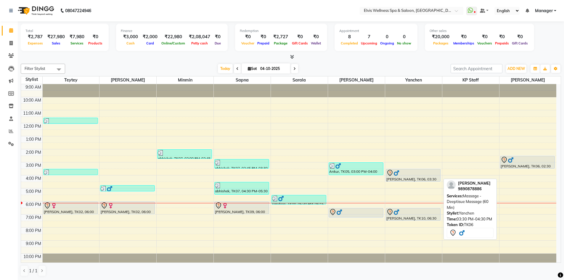
click at [426, 174] on div at bounding box center [413, 172] width 54 height 7
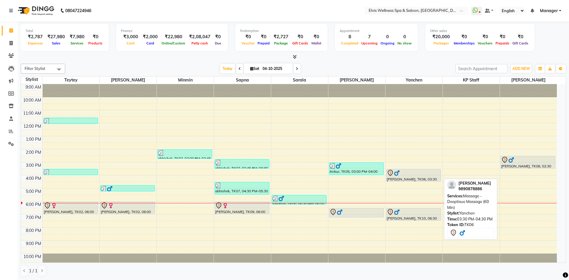
select select "7"
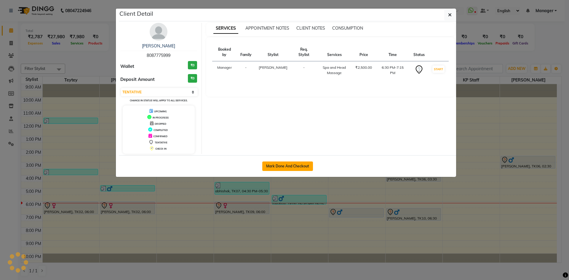
click at [284, 164] on button "Mark Done And Checkout" at bounding box center [287, 165] width 51 height 9
select select "service"
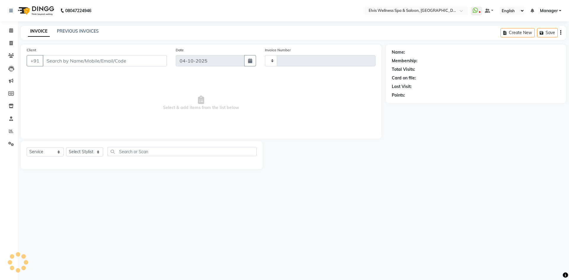
type input "1911"
select select "6269"
type input "8087775999"
select select "70667"
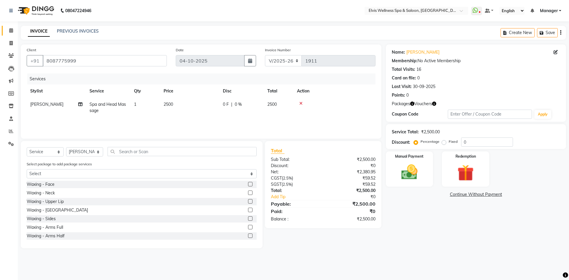
click at [10, 34] on link "Calendar" at bounding box center [9, 31] width 14 height 10
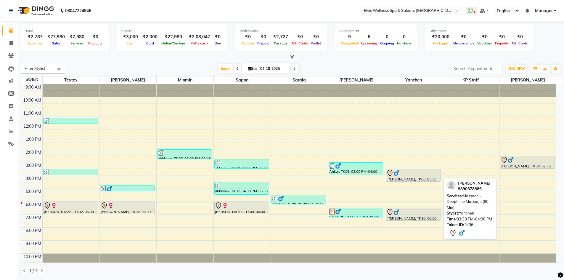
click at [402, 174] on div at bounding box center [413, 172] width 54 height 7
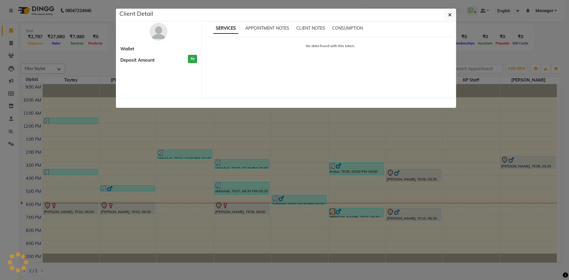
select select "7"
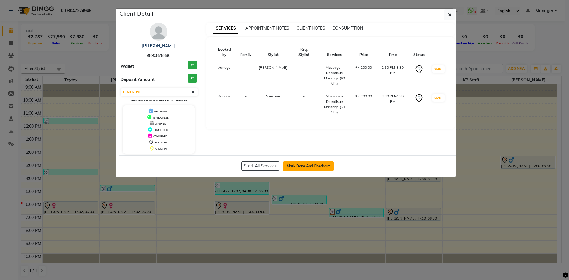
click at [309, 167] on button "Mark Done And Checkout" at bounding box center [308, 165] width 51 height 9
select select "service"
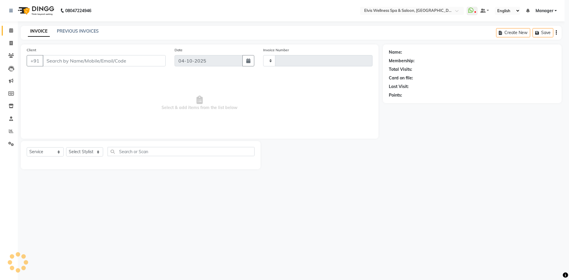
type input "1911"
select select "6269"
type input "9890878886"
select select "93583"
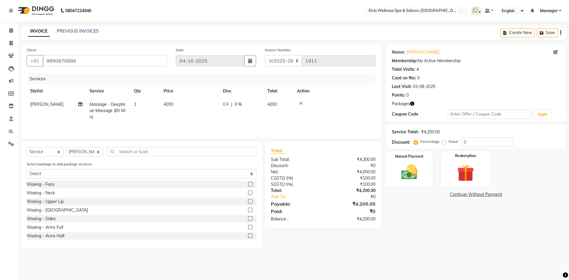
click at [447, 168] on div "Redemption" at bounding box center [465, 169] width 49 height 36
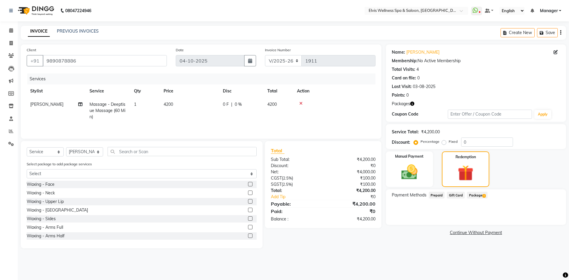
click at [473, 196] on span "Package 1" at bounding box center [477, 195] width 20 height 7
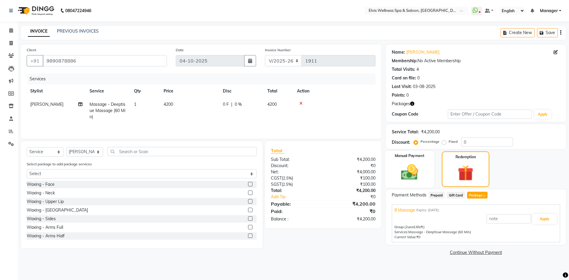
click at [428, 168] on div "Manual Payment" at bounding box center [408, 169] width 49 height 37
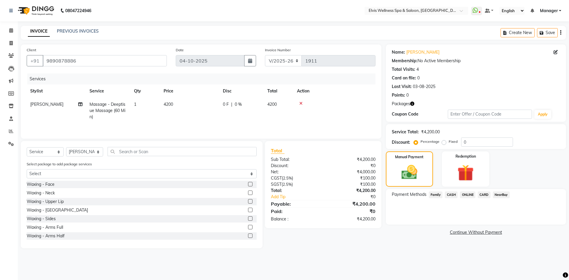
click at [278, 104] on td "4200" at bounding box center [279, 111] width 30 height 26
select select "93583"
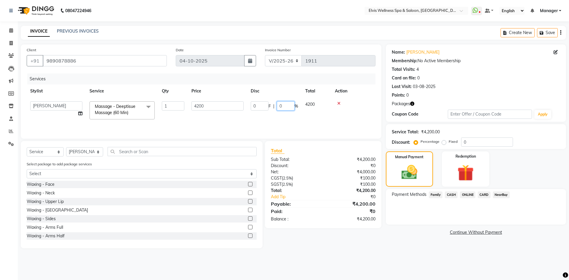
drag, startPoint x: 280, startPoint y: 105, endPoint x: 272, endPoint y: 105, distance: 8.0
click at [272, 105] on div "0 F | 0 %" at bounding box center [274, 105] width 47 height 9
drag, startPoint x: 288, startPoint y: 105, endPoint x: 267, endPoint y: 104, distance: 21.4
click at [267, 105] on div "0 F | 0 %" at bounding box center [274, 105] width 47 height 9
type input "100"
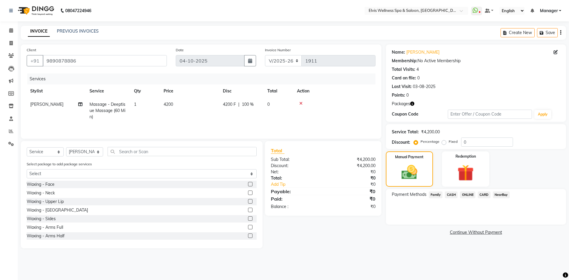
click at [316, 112] on tr "[PERSON_NAME] - Deeptisue Massage (60 Min) 1 4200 4200 F | 100 % 0" at bounding box center [201, 111] width 349 height 26
click at [468, 194] on span "ONLINE" at bounding box center [467, 194] width 15 height 7
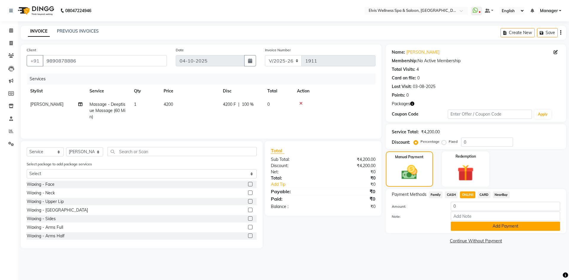
click at [495, 222] on button "Add Payment" at bounding box center [504, 225] width 109 height 9
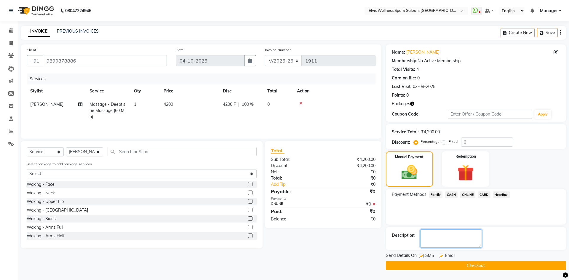
drag, startPoint x: 435, startPoint y: 236, endPoint x: 434, endPoint y: 233, distance: 3.8
click at [434, 235] on textarea at bounding box center [451, 238] width 62 height 18
type textarea "member"
click at [484, 271] on main "INVOICE PREVIOUS INVOICES Create New Save Client [PHONE_NUMBER] Date [DATE] Inv…" at bounding box center [293, 152] width 551 height 253
click at [482, 268] on button "Checkout" at bounding box center [476, 265] width 180 height 9
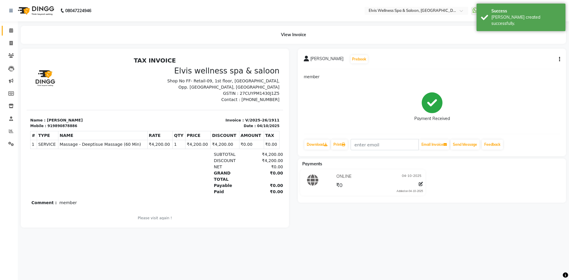
click at [12, 29] on icon at bounding box center [11, 30] width 4 height 4
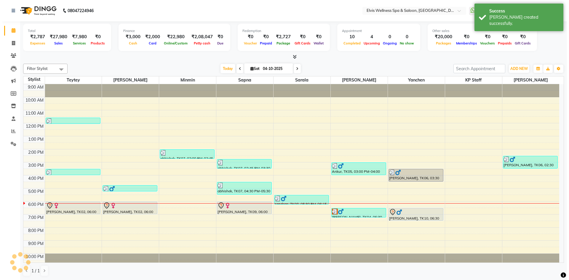
scroll to position [4, 0]
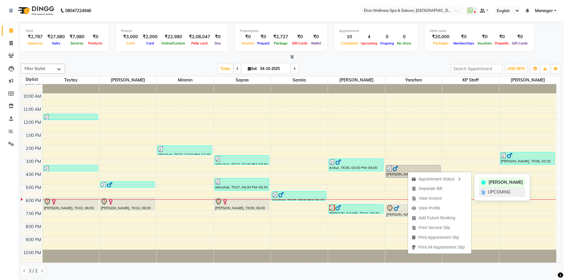
click at [496, 189] on span "UPCOMING" at bounding box center [499, 192] width 23 height 6
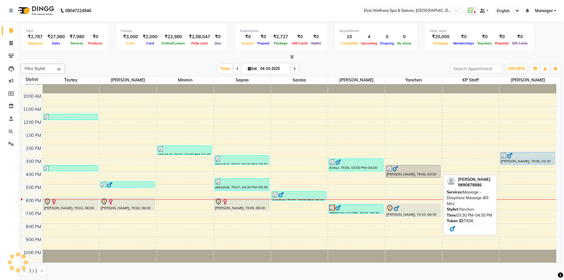
click at [409, 172] on div "[PERSON_NAME], TK06, 03:30 PM-04:30 PM, Massage - Deeptisue Massage (60 Min)" at bounding box center [413, 171] width 54 height 12
select select "5"
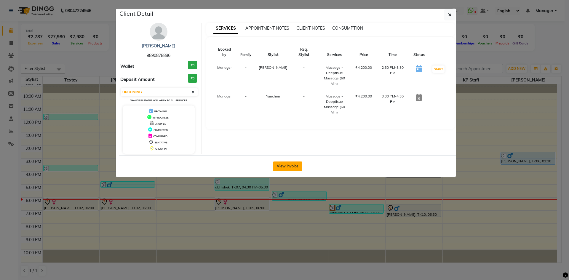
click at [280, 164] on button "View Invoice" at bounding box center [287, 165] width 29 height 9
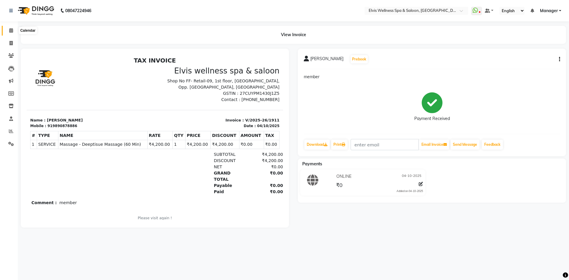
click at [13, 28] on span at bounding box center [11, 30] width 10 height 7
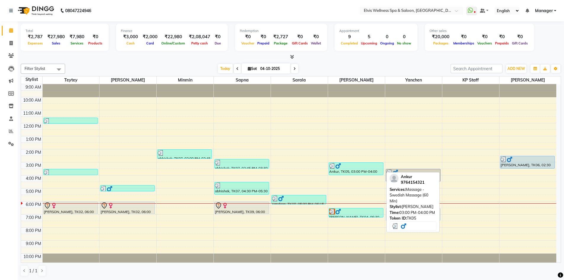
click at [383, 174] on div "Ankur, TK05, 03:00 PM-04:00 PM, Massage - Swedish Massage (60 Min)" at bounding box center [356, 169] width 54 height 12
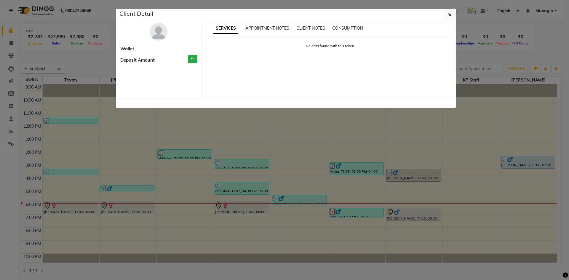
select select "3"
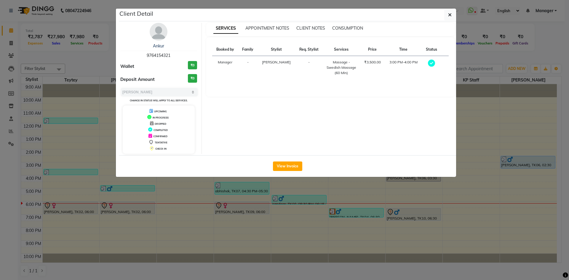
click at [278, 159] on div "View Invoice" at bounding box center [287, 166] width 337 height 22
click at [281, 167] on button "View Invoice" at bounding box center [287, 165] width 29 height 9
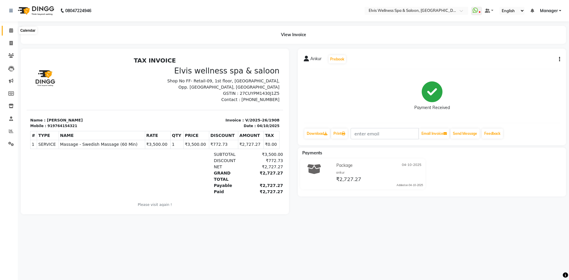
click at [9, 32] on span at bounding box center [11, 30] width 10 height 7
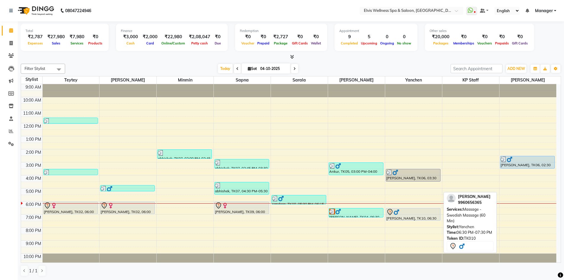
click at [391, 215] on div "[PERSON_NAME], TK10, 06:30 PM-07:30 PM, Massage - Swedish Massage (60 Min)" at bounding box center [413, 214] width 54 height 12
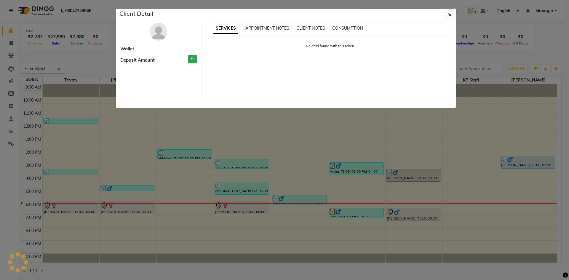
select select "7"
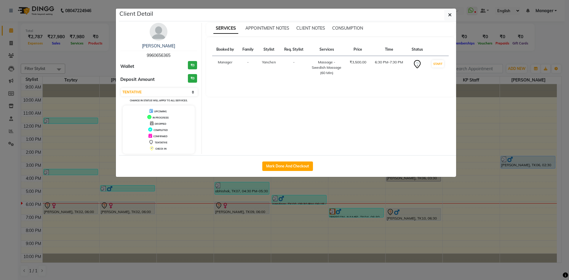
click at [453, 9] on div "Client Detail" at bounding box center [287, 15] width 337 height 13
click at [453, 15] on button "button" at bounding box center [449, 14] width 11 height 11
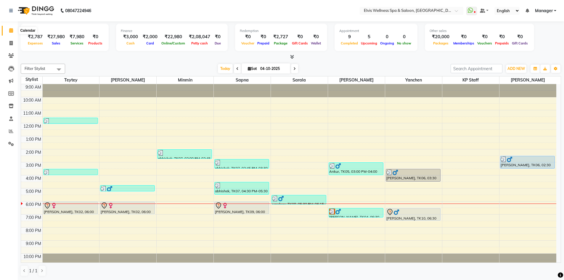
click at [10, 33] on span at bounding box center [11, 30] width 10 height 7
click at [12, 44] on icon at bounding box center [10, 43] width 3 height 4
select select "service"
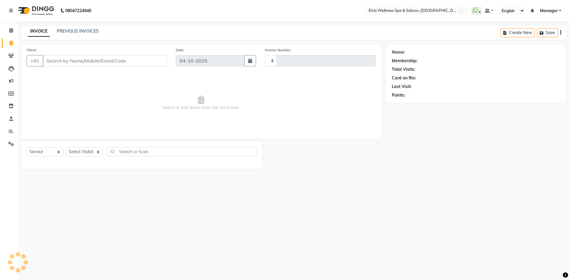
type input "1912"
select select "6269"
click at [75, 54] on div "Client +91" at bounding box center [96, 59] width 149 height 24
click at [75, 60] on input "Client" at bounding box center [105, 60] width 124 height 11
click at [68, 60] on input "Client" at bounding box center [105, 60] width 124 height 11
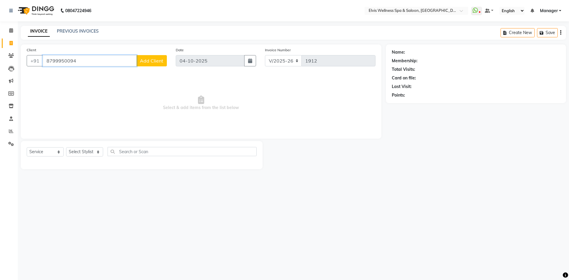
type input "8799950094"
click at [142, 62] on span "Add Client" at bounding box center [151, 61] width 23 height 6
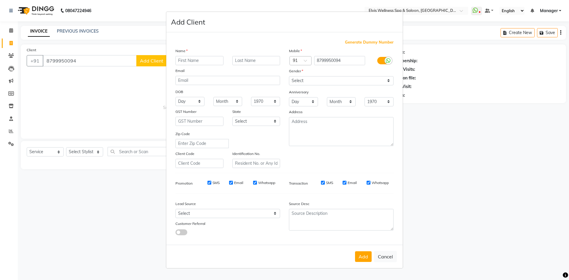
click at [182, 57] on input "text" at bounding box center [199, 60] width 48 height 9
type input "sinashi"
click at [252, 59] on input "text" at bounding box center [256, 60] width 48 height 9
click at [312, 86] on div "Mobile Country Code × 91 8799950094 Gender Select [DEMOGRAPHIC_DATA] [DEMOGRAPH…" at bounding box center [340, 108] width 113 height 120
click at [306, 83] on select "Select [DEMOGRAPHIC_DATA] [DEMOGRAPHIC_DATA] Other Prefer Not To Say" at bounding box center [341, 80] width 105 height 9
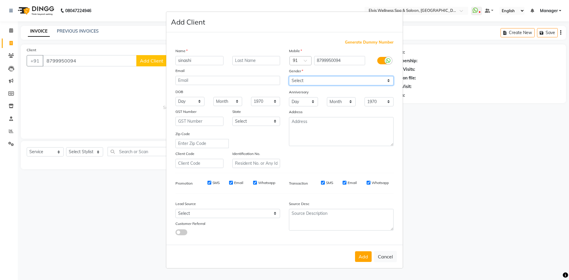
select select "[DEMOGRAPHIC_DATA]"
click at [289, 76] on select "Select [DEMOGRAPHIC_DATA] [DEMOGRAPHIC_DATA] Other Prefer Not To Say" at bounding box center [341, 80] width 105 height 9
click at [364, 256] on button "Add" at bounding box center [363, 256] width 17 height 11
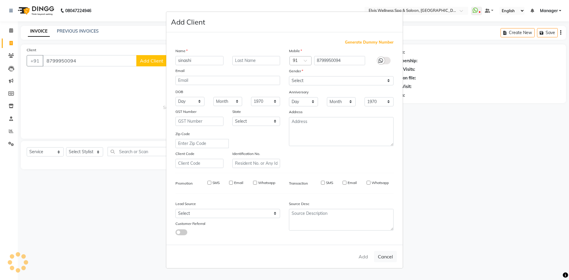
select select
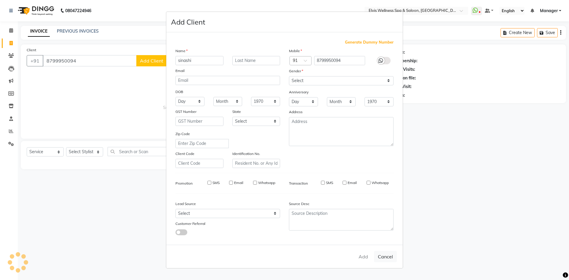
select select
checkbox input "false"
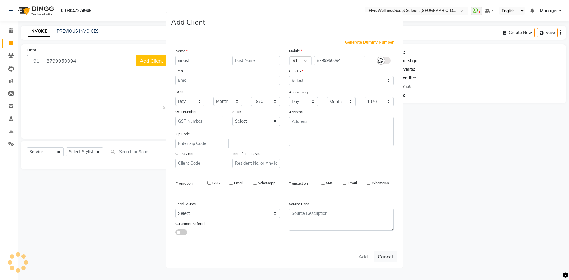
checkbox input "false"
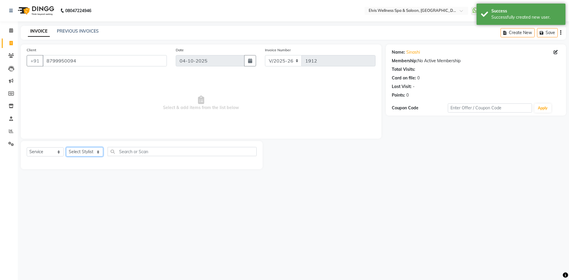
click at [97, 155] on select "Select Stylist [PERSON_NAME] [PERSON_NAME] Staff KP Staff Manager Minmin [PERSO…" at bounding box center [84, 151] width 37 height 9
select select "46562"
click at [66, 147] on select "Select Stylist [PERSON_NAME] [PERSON_NAME] Staff KP Staff Manager Minmin [PERSO…" at bounding box center [84, 151] width 37 height 9
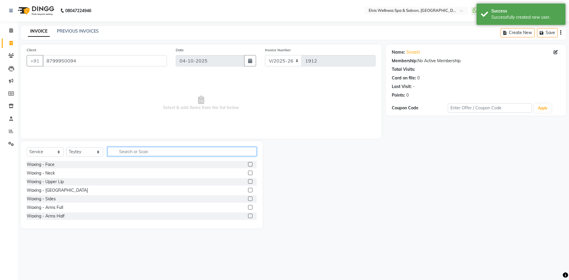
click at [130, 152] on input "text" at bounding box center [181, 151] width 149 height 9
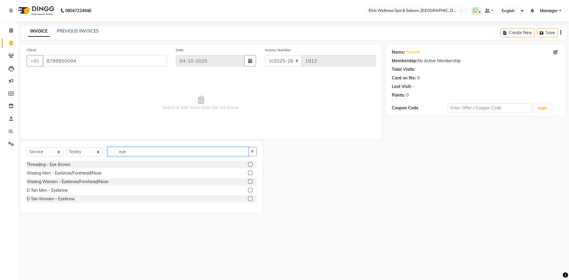
type input "eye"
click at [250, 165] on label at bounding box center [250, 164] width 4 height 4
click at [250, 165] on input "checkbox" at bounding box center [250, 165] width 4 height 4
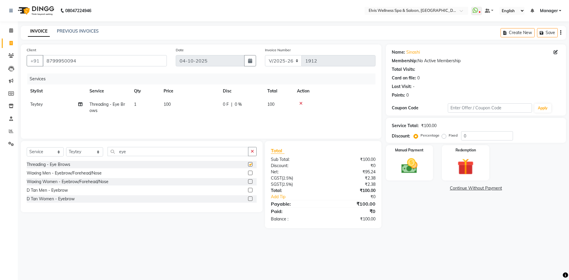
checkbox input "false"
click at [249, 173] on label at bounding box center [250, 173] width 4 height 4
click at [249, 173] on input "checkbox" at bounding box center [250, 173] width 4 height 4
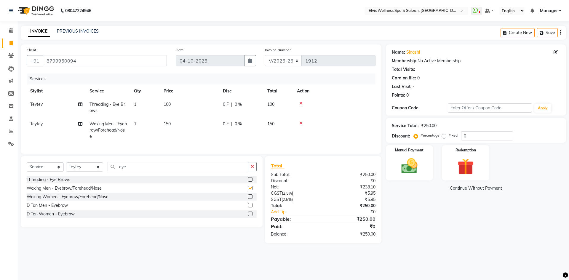
checkbox input "false"
click at [302, 123] on icon at bounding box center [300, 123] width 3 height 4
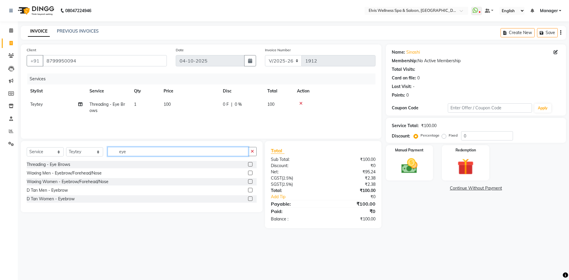
drag, startPoint x: 149, startPoint y: 150, endPoint x: 89, endPoint y: 148, distance: 59.5
click at [91, 149] on div "Select Service Product Membership Package Voucher Prepaid Gift Card Select Styl…" at bounding box center [142, 154] width 230 height 14
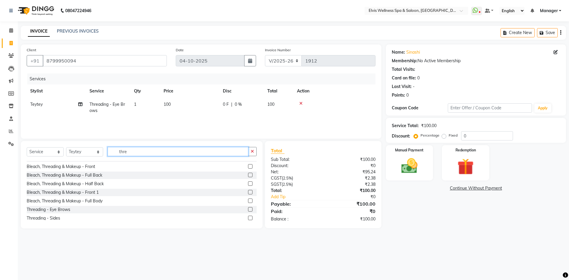
scroll to position [36, 0]
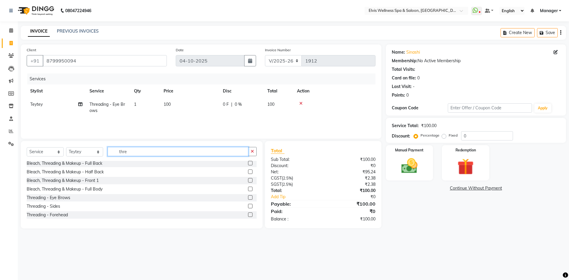
type input "thre"
click at [248, 206] on label at bounding box center [250, 206] width 4 height 4
click at [248, 206] on input "checkbox" at bounding box center [250, 206] width 4 height 4
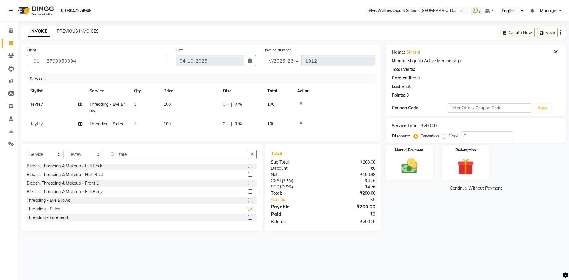
checkbox input "false"
click at [299, 120] on td at bounding box center [334, 123] width 82 height 13
click at [248, 219] on label at bounding box center [250, 217] width 4 height 4
click at [248, 219] on input "checkbox" at bounding box center [250, 218] width 4 height 4
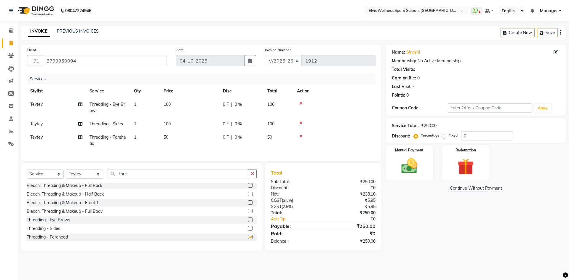
checkbox input "false"
click at [300, 122] on icon at bounding box center [300, 123] width 3 height 4
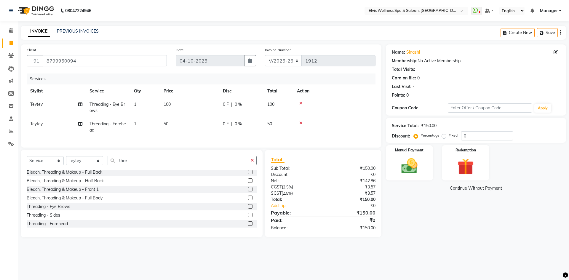
click at [260, 121] on div "0 F | 0 %" at bounding box center [241, 124] width 37 height 6
select select "46562"
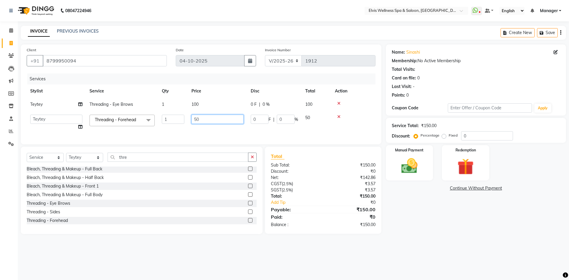
drag, startPoint x: 217, startPoint y: 118, endPoint x: 154, endPoint y: 119, distance: 63.1
click at [155, 119] on tr "[PERSON_NAME] [PERSON_NAME] Staff KP Staff Manager Minmin [PERSON_NAME] [PERSON…" at bounding box center [201, 122] width 349 height 23
type input "60"
click at [218, 131] on td "60" at bounding box center [217, 122] width 59 height 23
select select "46562"
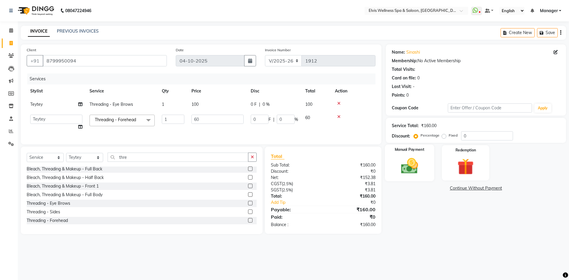
click at [425, 164] on div "Manual Payment" at bounding box center [408, 163] width 49 height 36
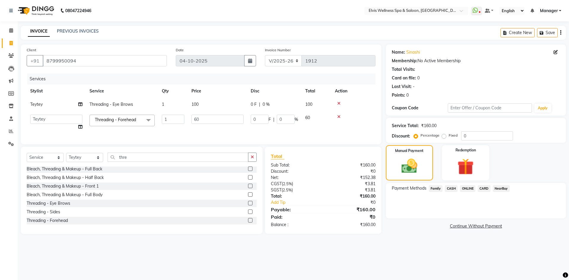
click at [464, 187] on span "ONLINE" at bounding box center [467, 188] width 15 height 7
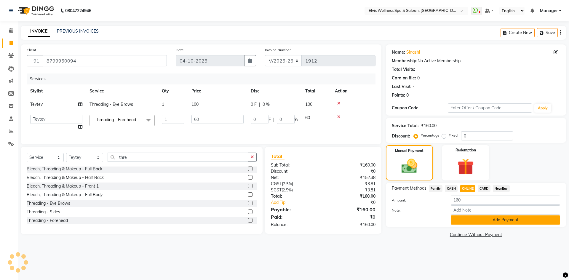
click at [469, 219] on button "Add Payment" at bounding box center [504, 219] width 109 height 9
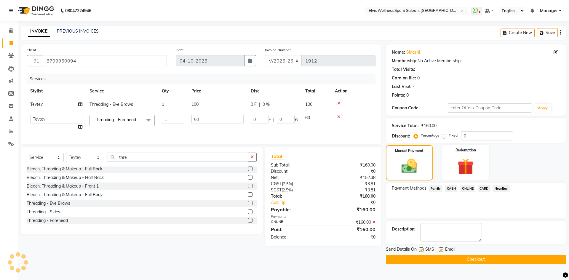
click at [467, 257] on button "Checkout" at bounding box center [476, 259] width 180 height 9
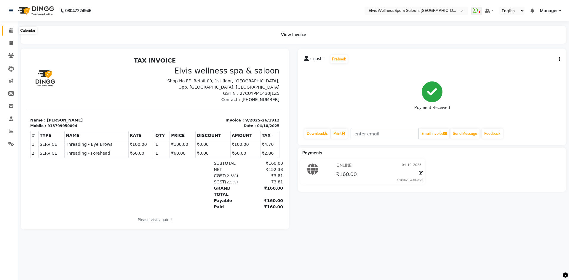
click at [8, 29] on span at bounding box center [11, 30] width 10 height 7
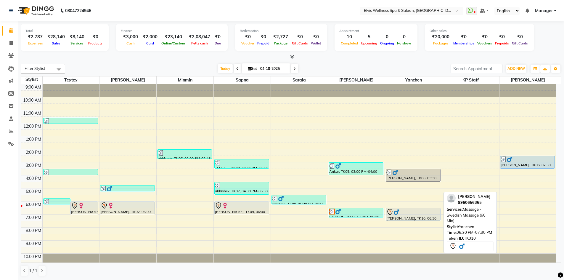
click at [406, 216] on div "[PERSON_NAME], TK10, 06:30 PM-07:30 PM, Massage - Swedish Massage (60 Min)" at bounding box center [413, 214] width 54 height 12
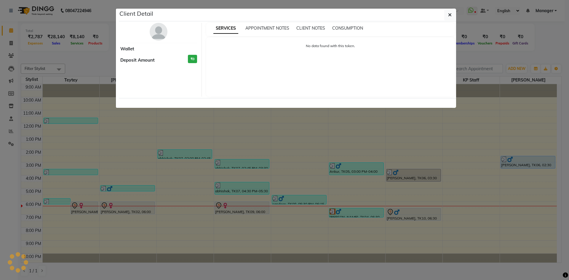
select select "7"
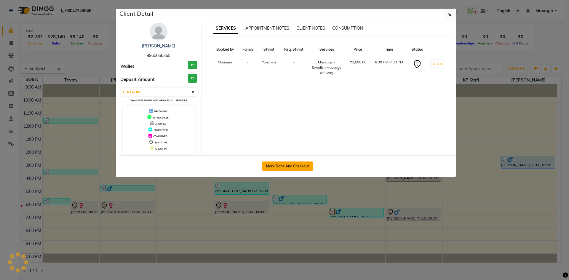
click at [276, 168] on button "Mark Done And Checkout" at bounding box center [287, 165] width 51 height 9
select select "service"
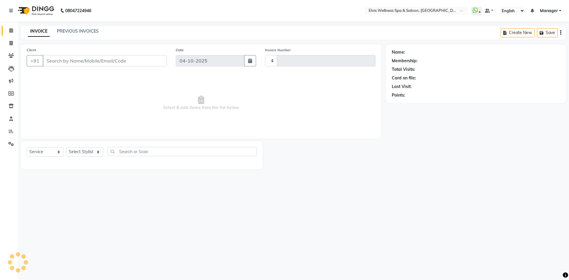
type input "1913"
select select "6269"
type input "9960656365"
select select "46456"
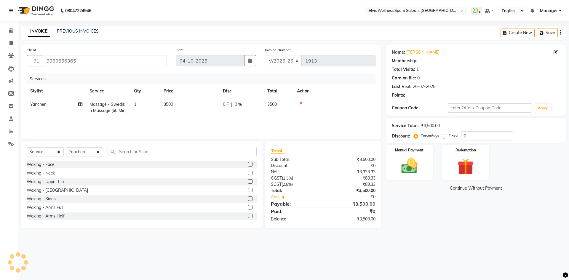
click at [182, 105] on td "3500" at bounding box center [189, 108] width 59 height 20
select select "46456"
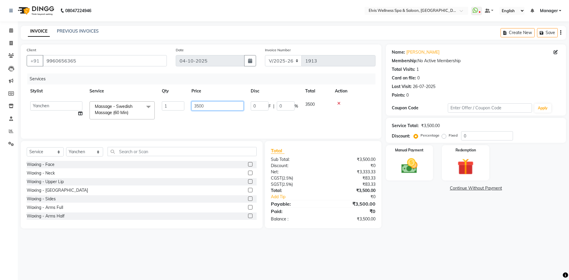
drag, startPoint x: 206, startPoint y: 105, endPoint x: 168, endPoint y: 108, distance: 38.0
click at [168, 107] on tr "[PERSON_NAME] [PERSON_NAME] Staff KP Staff Manager Minmin [PERSON_NAME] [PERSON…" at bounding box center [201, 110] width 349 height 25
type input "2500"
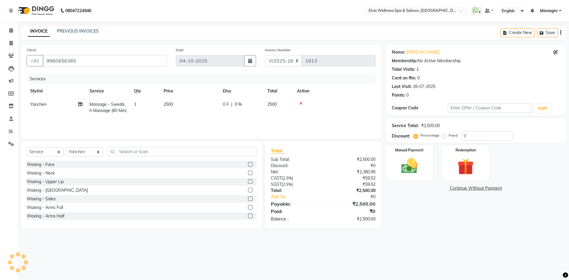
click at [198, 117] on td "2500" at bounding box center [189, 108] width 59 height 20
select select "46456"
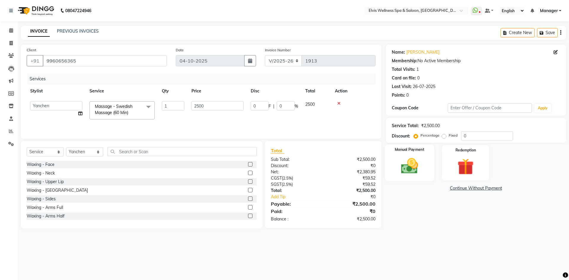
click at [413, 174] on img at bounding box center [409, 166] width 28 height 20
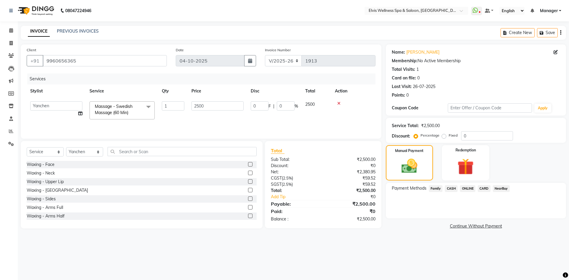
click at [464, 188] on span "ONLINE" at bounding box center [467, 188] width 15 height 7
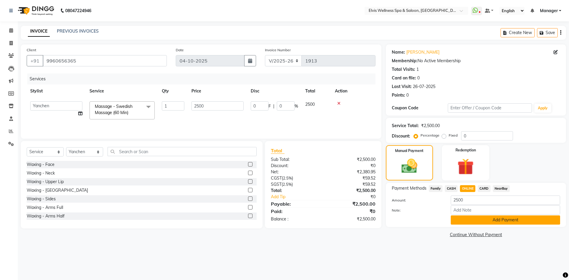
click at [491, 219] on button "Add Payment" at bounding box center [504, 219] width 109 height 9
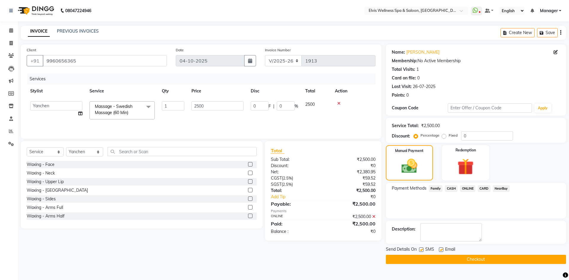
click at [491, 255] on button "Checkout" at bounding box center [476, 259] width 180 height 9
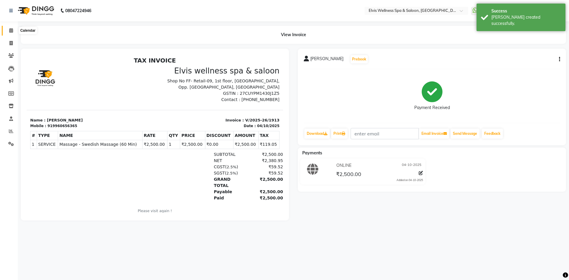
click at [12, 31] on icon at bounding box center [11, 30] width 4 height 4
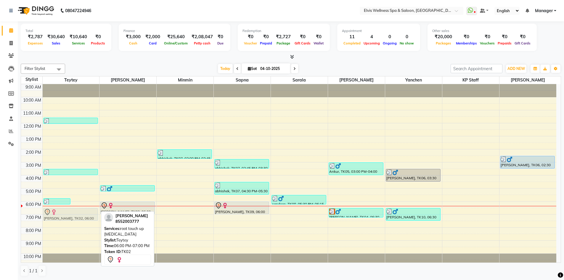
click at [73, 216] on div "sinashi, TK11, 05:45 PM-06:15 PM, Threading - Eye Brows,Threading - Forehead [P…" at bounding box center [71, 175] width 57 height 182
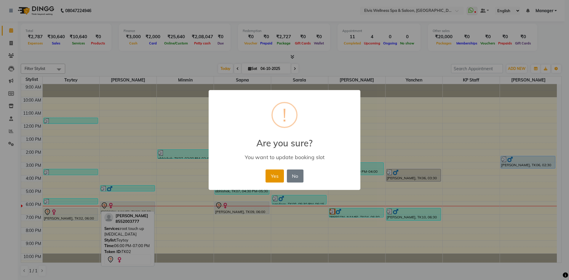
click at [272, 173] on button "Yes" at bounding box center [274, 175] width 18 height 13
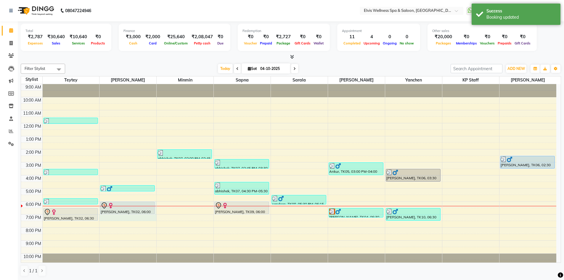
drag, startPoint x: 120, startPoint y: 206, endPoint x: 117, endPoint y: 219, distance: 13.4
click at [117, 219] on div "akshay, TK03, 04:45 PM-05:15 PM, Hair Cut - [DEMOGRAPHIC_DATA] [PERSON_NAME], T…" at bounding box center [127, 175] width 57 height 182
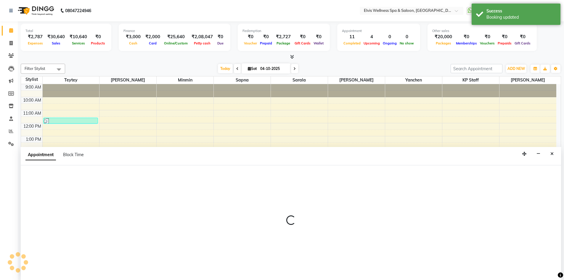
scroll to position [0, 0]
click at [553, 153] on icon "Close" at bounding box center [551, 153] width 3 height 4
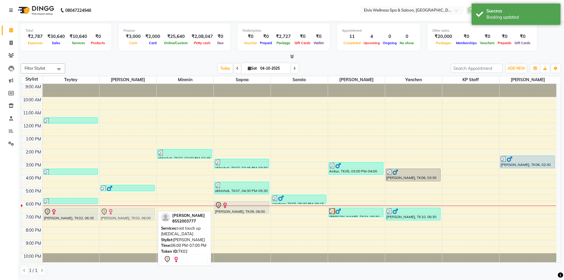
drag, startPoint x: 110, startPoint y: 207, endPoint x: 109, endPoint y: 215, distance: 8.2
click at [109, 215] on div "akshay, TK03, 04:45 PM-05:15 PM, Hair Cut - [DEMOGRAPHIC_DATA] [PERSON_NAME], T…" at bounding box center [127, 175] width 57 height 182
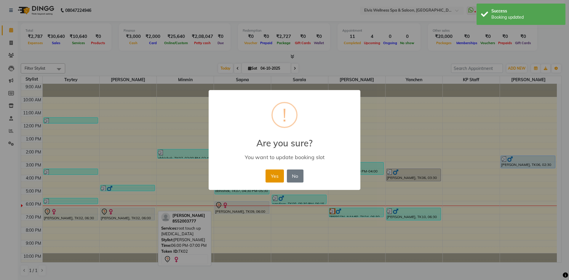
click at [270, 177] on button "Yes" at bounding box center [274, 175] width 18 height 13
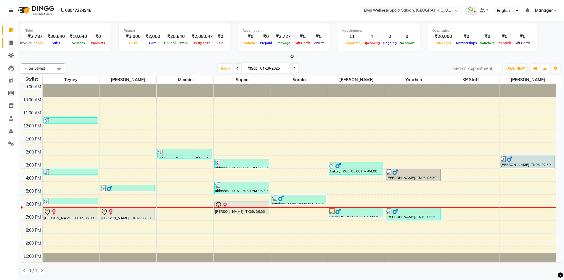
click at [7, 39] on link "Invoice" at bounding box center [9, 43] width 14 height 10
select select "service"
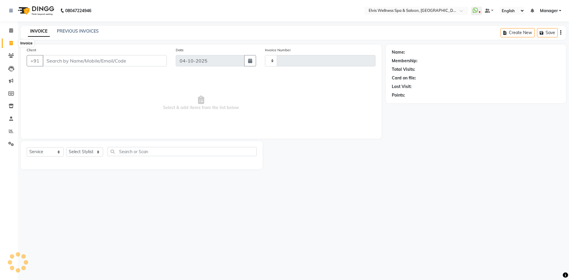
click at [10, 41] on icon at bounding box center [10, 43] width 3 height 4
select select "service"
click at [62, 29] on link "PREVIOUS INVOICES" at bounding box center [78, 30] width 42 height 5
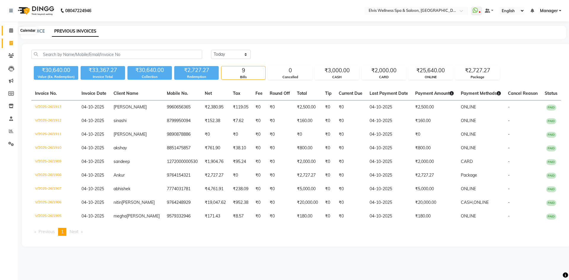
click at [12, 31] on icon at bounding box center [11, 30] width 4 height 4
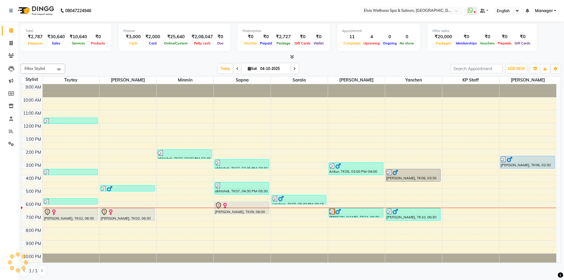
scroll to position [4, 0]
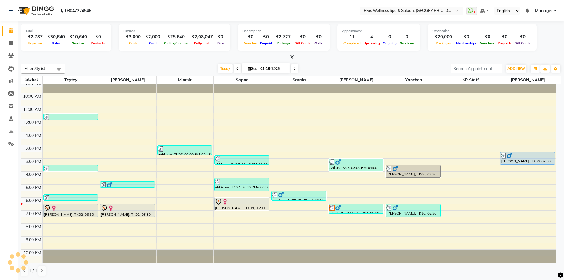
click at [278, 217] on div "9:00 AM 10:00 AM 11:00 AM 12:00 PM 1:00 PM 2:00 PM 3:00 PM 4:00 PM 5:00 PM 6:00…" at bounding box center [288, 171] width 535 height 182
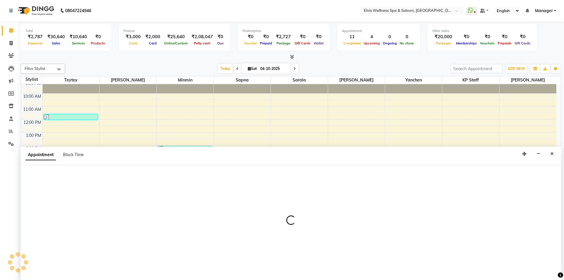
scroll to position [0, 0]
select select "71671"
select select "1170"
select select "tentative"
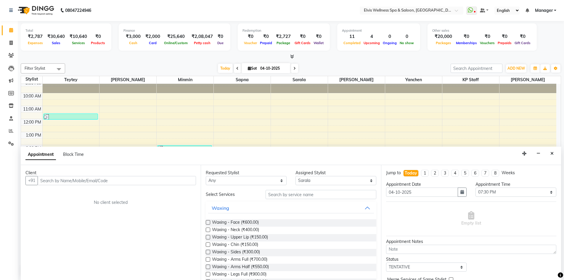
click at [50, 177] on input "text" at bounding box center [117, 180] width 158 height 9
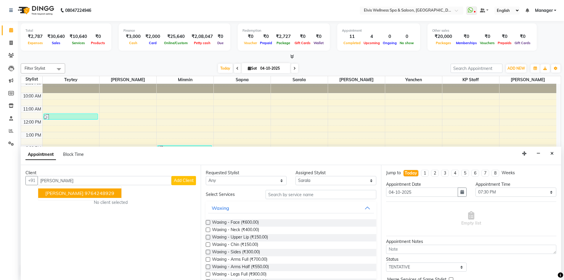
click at [85, 192] on ngb-highlight "9764248929" at bounding box center [100, 193] width 30 height 6
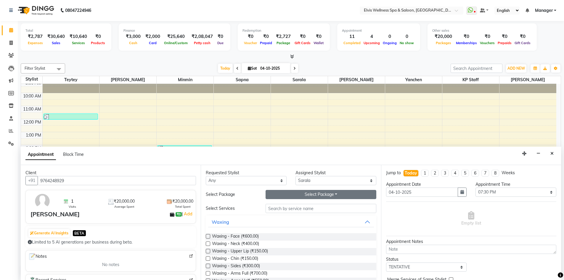
type input "9764248929"
click at [299, 194] on button "Select Package Toggle Dropdown" at bounding box center [321, 194] width 111 height 9
click at [318, 194] on button "Select Package Toggle Dropdown" at bounding box center [321, 194] width 111 height 9
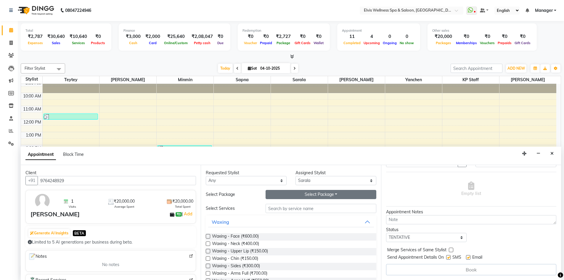
drag, startPoint x: 290, startPoint y: 193, endPoint x: 293, endPoint y: 198, distance: 5.3
click at [291, 194] on button "Select Package Toggle Dropdown" at bounding box center [321, 194] width 111 height 9
click at [329, 196] on button "Select Package Toggle Dropdown" at bounding box center [321, 194] width 111 height 9
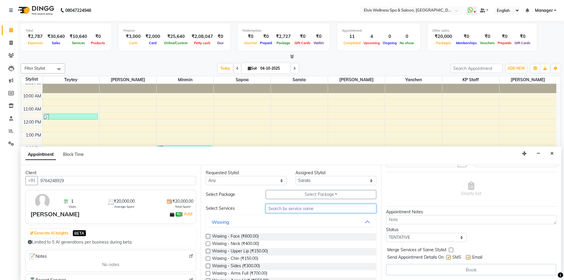
click at [306, 207] on input "text" at bounding box center [321, 208] width 111 height 9
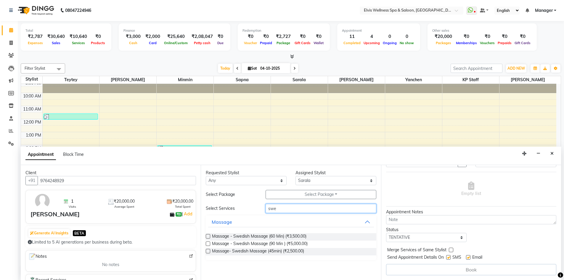
type input "swe"
drag, startPoint x: 209, startPoint y: 237, endPoint x: 495, endPoint y: 202, distance: 287.2
click at [212, 237] on div "Massage - Swedish Massage (60 Min) (₹3,500.00)" at bounding box center [291, 236] width 170 height 7
click at [209, 236] on label at bounding box center [208, 236] width 4 height 4
click at [209, 236] on input "checkbox" at bounding box center [208, 237] width 4 height 4
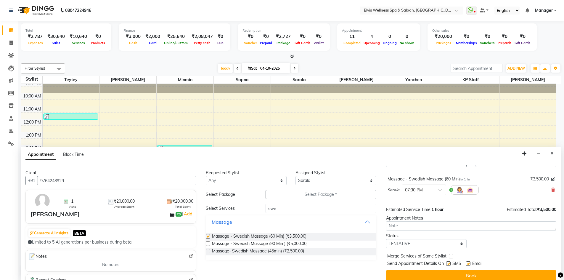
checkbox input "false"
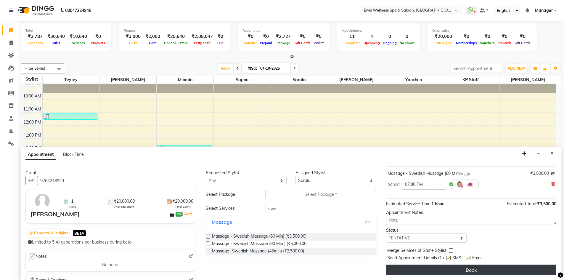
click at [458, 274] on button "Book" at bounding box center [471, 269] width 170 height 11
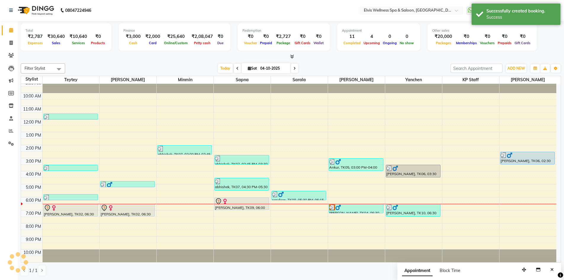
scroll to position [0, 0]
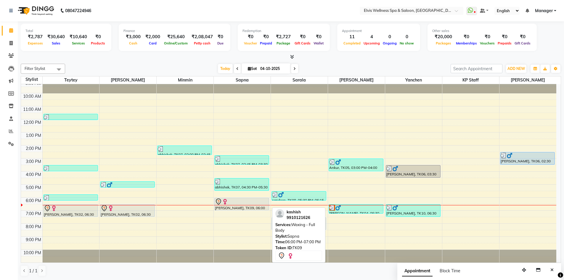
click at [237, 206] on div "[PERSON_NAME], TK09, 06:00 PM-07:00 PM, Waxing - Full Body" at bounding box center [242, 204] width 54 height 12
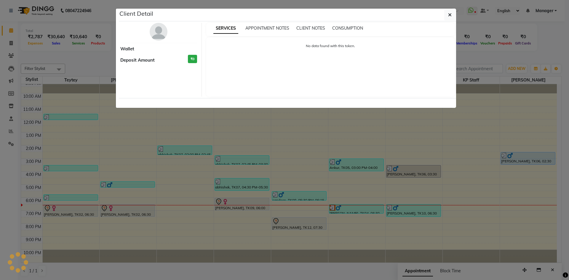
select select "7"
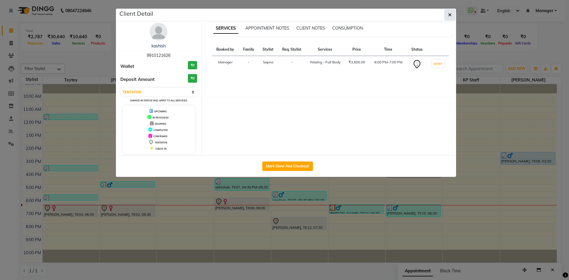
click at [450, 15] on icon "button" at bounding box center [450, 14] width 4 height 5
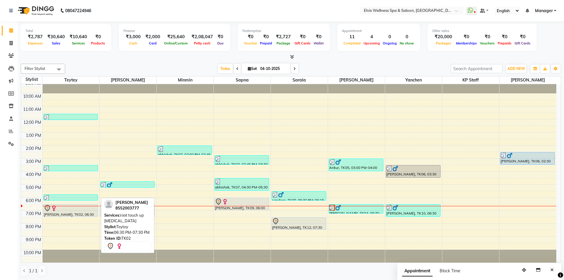
click at [68, 214] on div "[PERSON_NAME], TK02, 06:30 PM-07:30 PM, root touch up [MEDICAL_DATA]" at bounding box center [71, 210] width 54 height 12
select select "7"
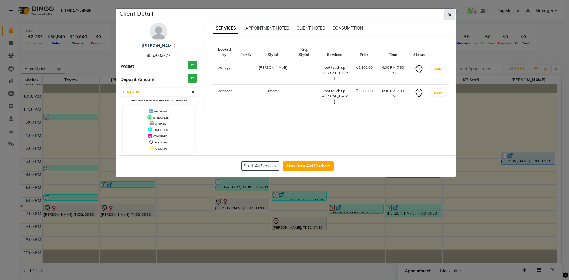
click at [450, 12] on icon "button" at bounding box center [450, 14] width 4 height 5
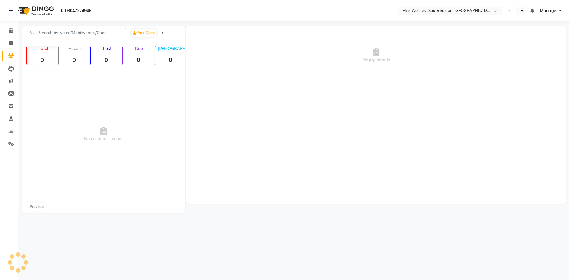
select select "en"
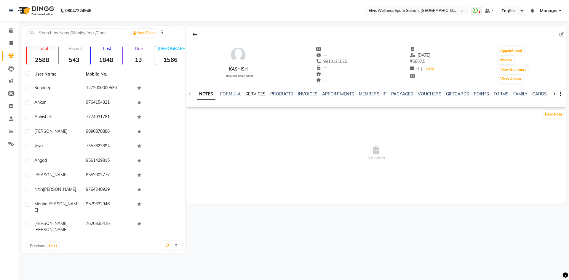
click at [261, 92] on link "SERVICES" at bounding box center [255, 93] width 20 height 5
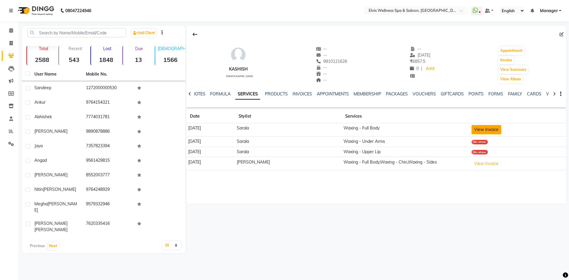
click at [485, 131] on button "View Invoice" at bounding box center [486, 129] width 30 height 9
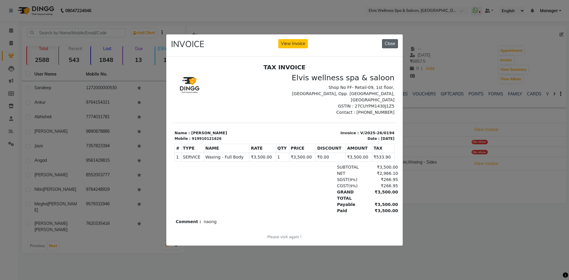
click at [392, 39] on button "Close" at bounding box center [390, 43] width 16 height 9
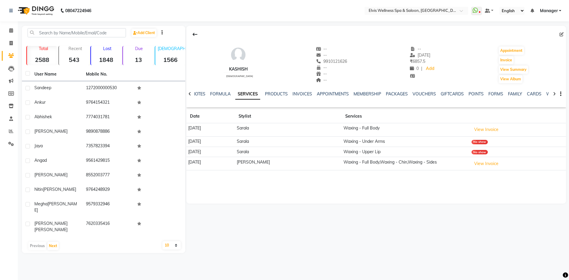
drag, startPoint x: 316, startPoint y: 61, endPoint x: 345, endPoint y: 62, distance: 28.5
click at [345, 62] on div "kashish female -- -- 9910121626 Mobile No. -- -- -- -- 19-04-2025 ₹ 6857.5 0 | …" at bounding box center [375, 62] width 379 height 44
drag, startPoint x: 315, startPoint y: 59, endPoint x: 351, endPoint y: 62, distance: 36.5
click at [351, 62] on div "kashish female -- -- 9910121626 Mobile No. -- -- -- -- 19-04-2025 ₹ 6857.5 0 | …" at bounding box center [375, 62] width 379 height 44
copy span "9910121626"
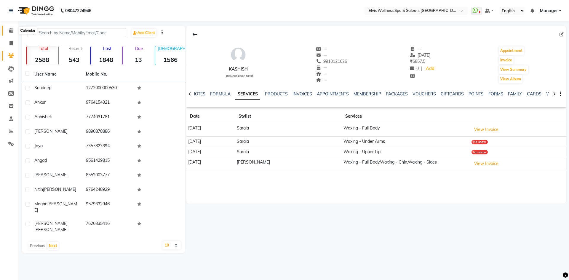
click at [14, 28] on span at bounding box center [11, 30] width 10 height 7
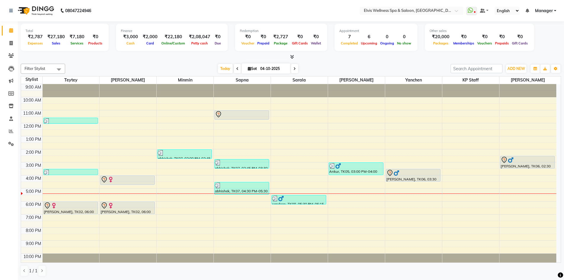
click at [395, 200] on div "9:00 AM 10:00 AM 11:00 AM 12:00 PM 1:00 PM 2:00 PM 3:00 PM 4:00 PM 5:00 PM 6:00…" at bounding box center [288, 175] width 535 height 182
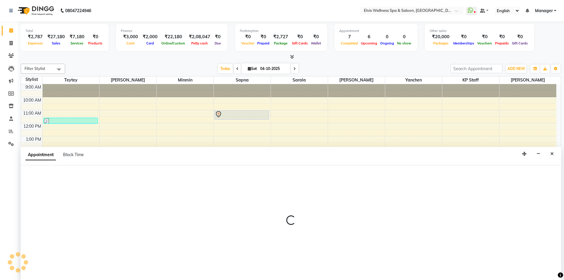
scroll to position [0, 0]
select select "46456"
select select "tentative"
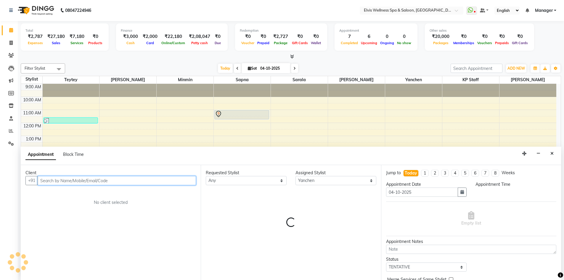
select select "1050"
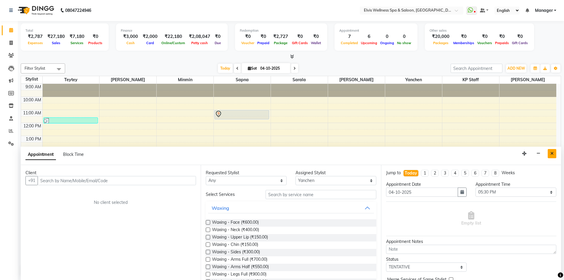
click at [551, 153] on icon "Close" at bounding box center [551, 153] width 3 height 4
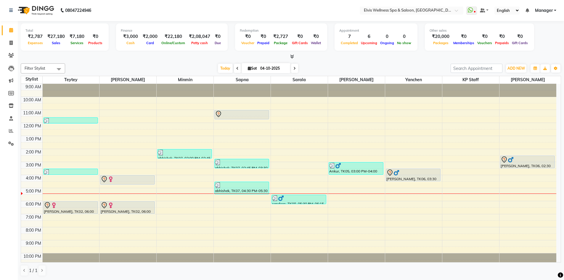
click at [231, 201] on div "9:00 AM 10:00 AM 11:00 AM 12:00 PM 1:00 PM 2:00 PM 3:00 PM 4:00 PM 5:00 PM 6:00…" at bounding box center [288, 175] width 535 height 182
select select "71682"
select select "1080"
select select "tentative"
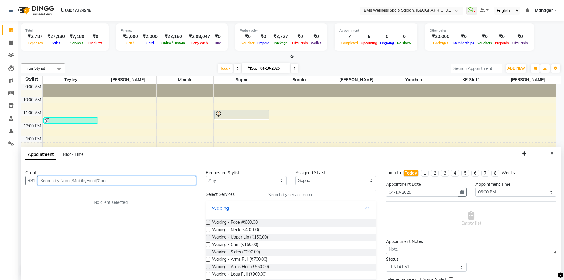
paste input "9910121626"
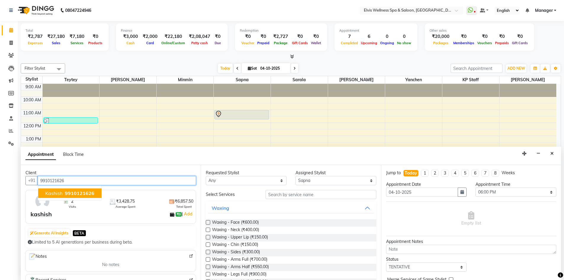
click at [84, 195] on span "9910121626" at bounding box center [80, 193] width 30 height 6
type input "9910121626"
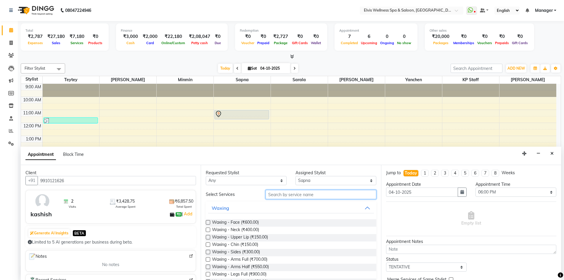
click at [299, 195] on input "text" at bounding box center [321, 194] width 111 height 9
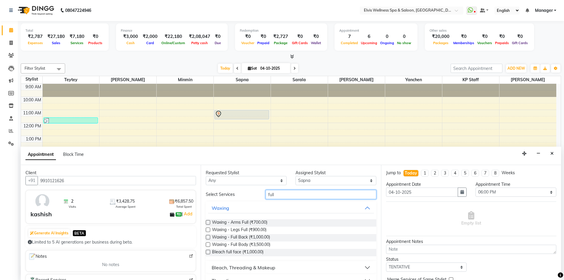
type input "full"
click at [209, 244] on label at bounding box center [208, 244] width 4 height 4
click at [209, 244] on input "checkbox" at bounding box center [208, 245] width 4 height 4
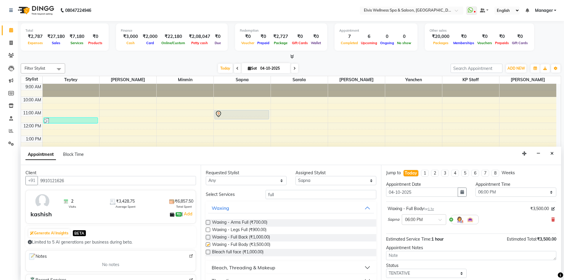
checkbox input "false"
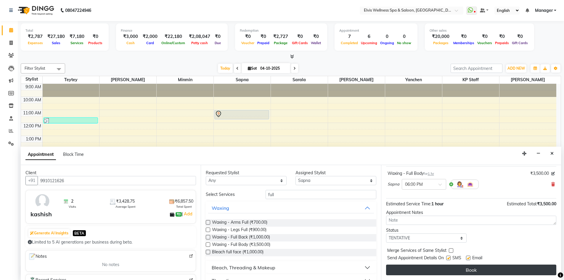
click at [473, 272] on button "Book" at bounding box center [471, 269] width 170 height 11
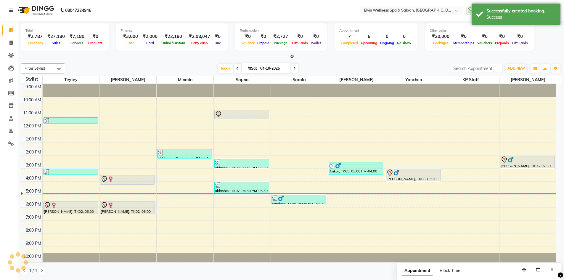
scroll to position [0, 0]
click at [294, 56] on icon at bounding box center [292, 56] width 4 height 4
